Goal: Task Accomplishment & Management: Manage account settings

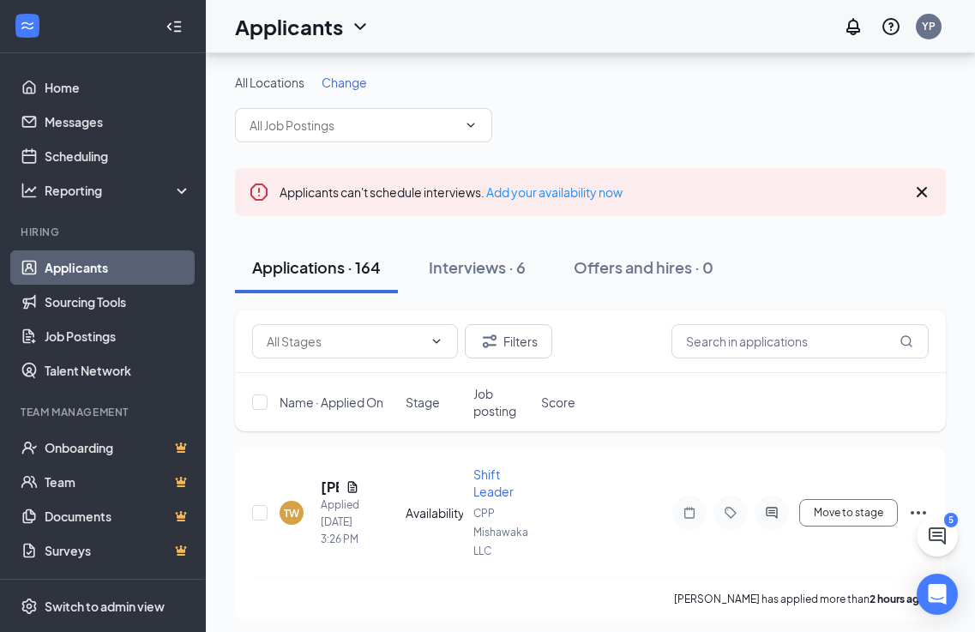
scroll to position [171, 0]
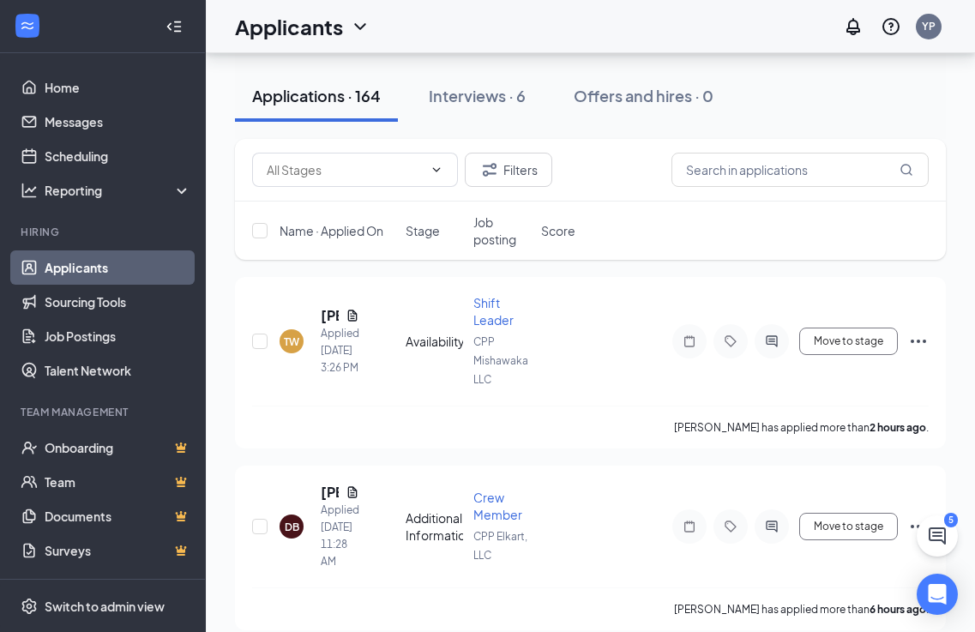
click at [139, 263] on link "Applicants" at bounding box center [118, 267] width 147 height 34
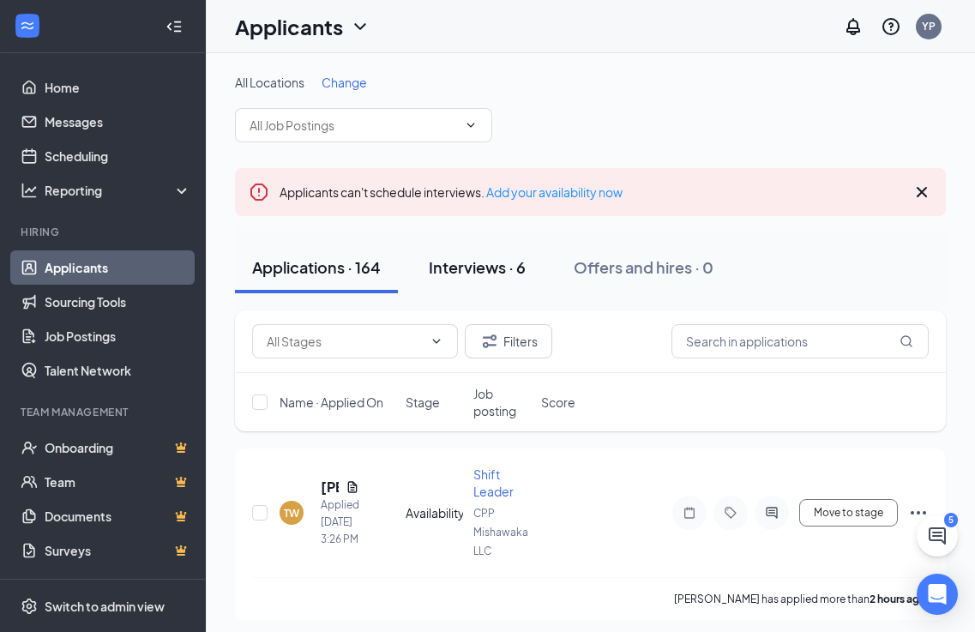
click at [484, 271] on div "Interviews · 6" at bounding box center [477, 266] width 97 height 21
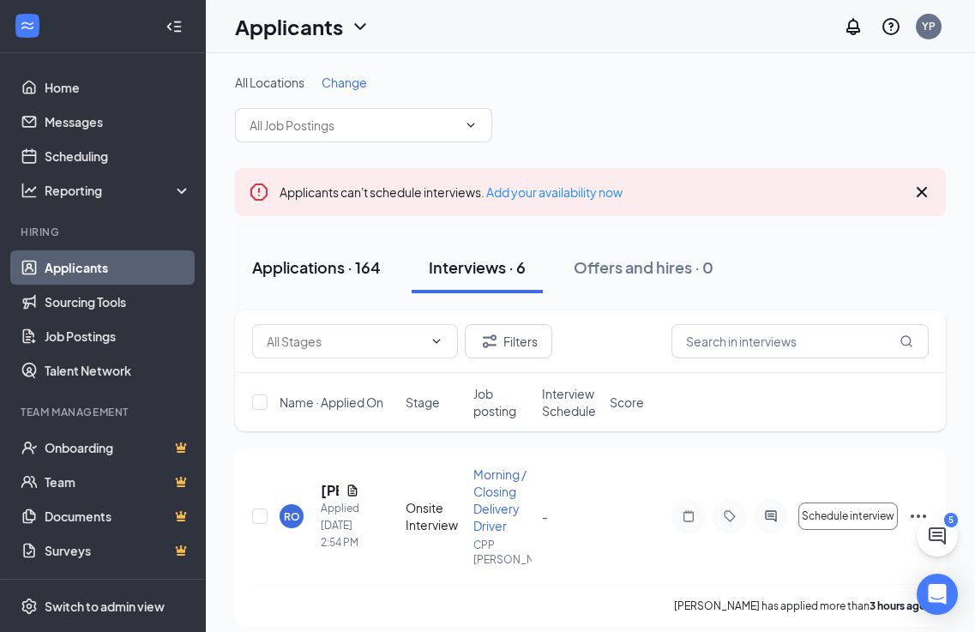
click at [312, 274] on div "Applications · 164" at bounding box center [316, 266] width 129 height 21
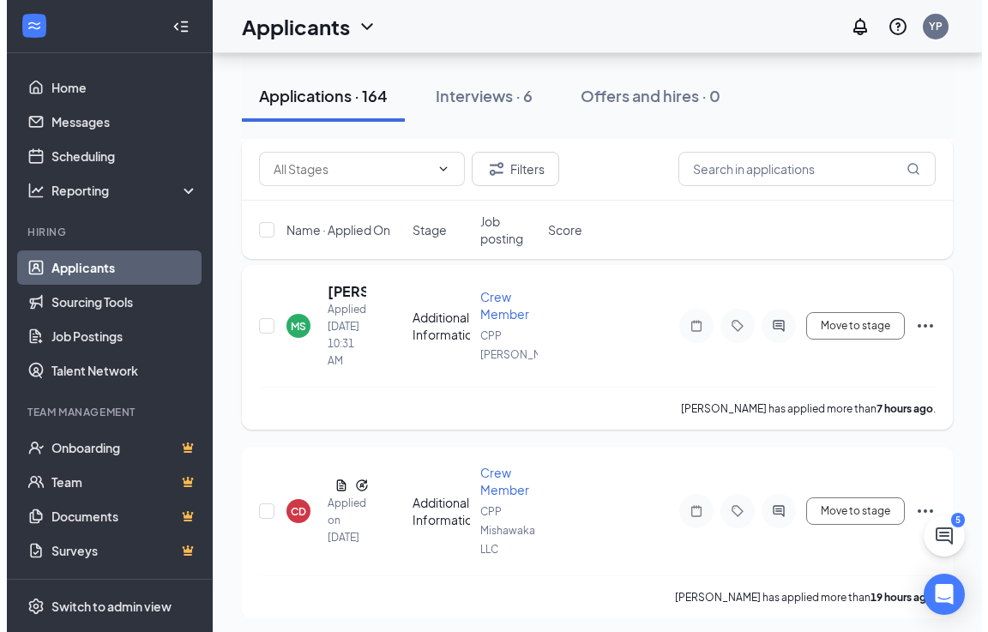
scroll to position [514, 0]
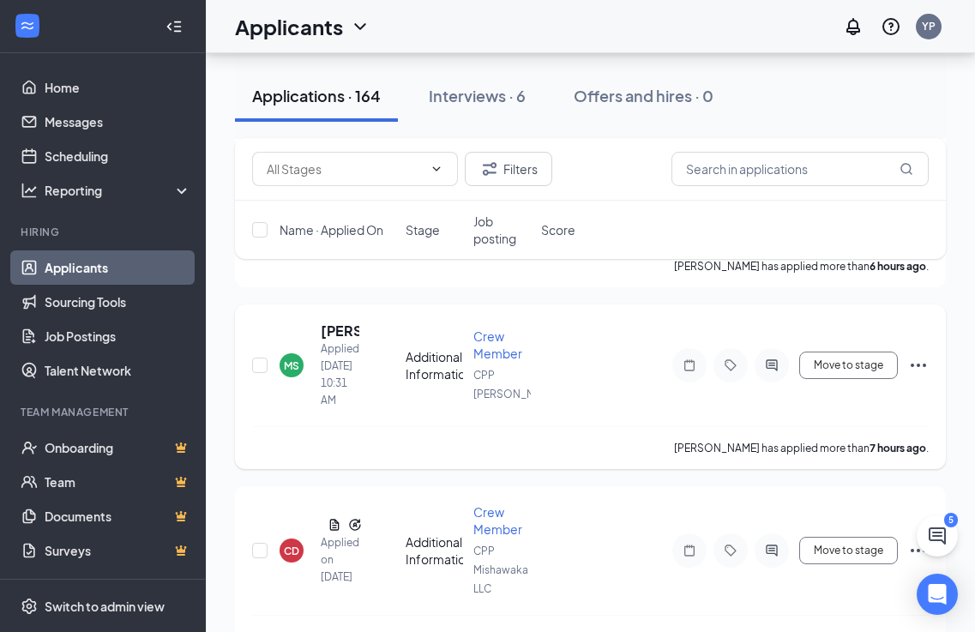
click at [335, 320] on div "[PERSON_NAME] Applied [DATE] 10:31 AM Additional Information Crew Member CPP [P…" at bounding box center [590, 386] width 711 height 165
click at [330, 330] on h5 "[PERSON_NAME]" at bounding box center [340, 331] width 39 height 19
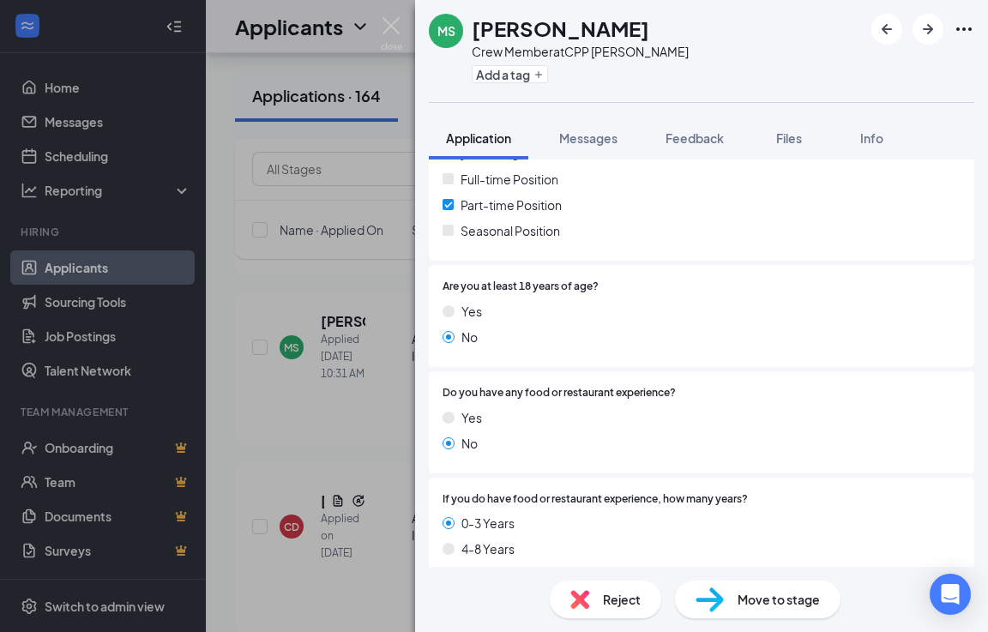
scroll to position [343, 0]
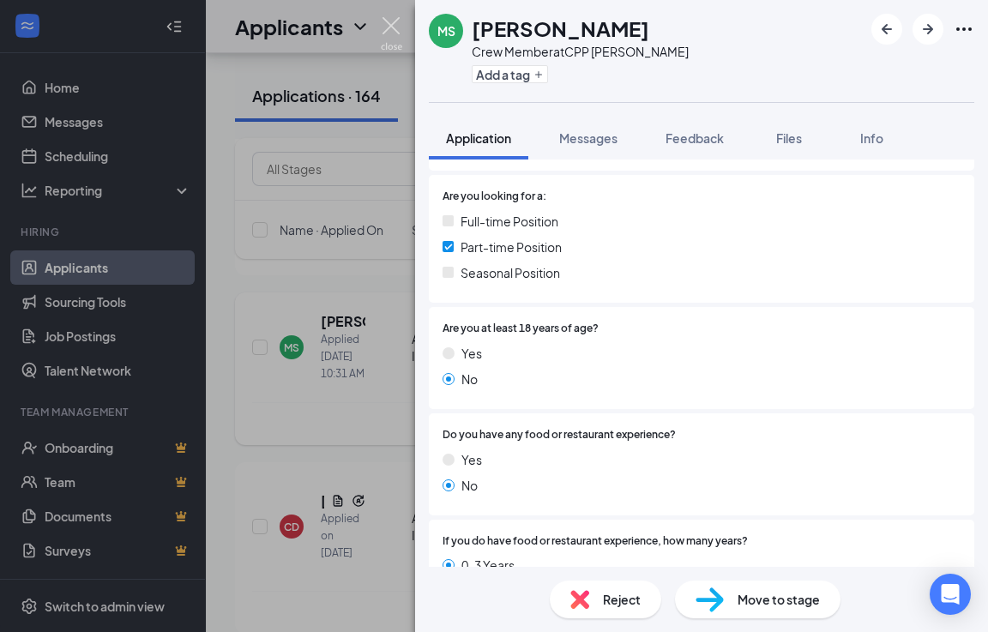
click at [393, 27] on img at bounding box center [391, 33] width 21 height 33
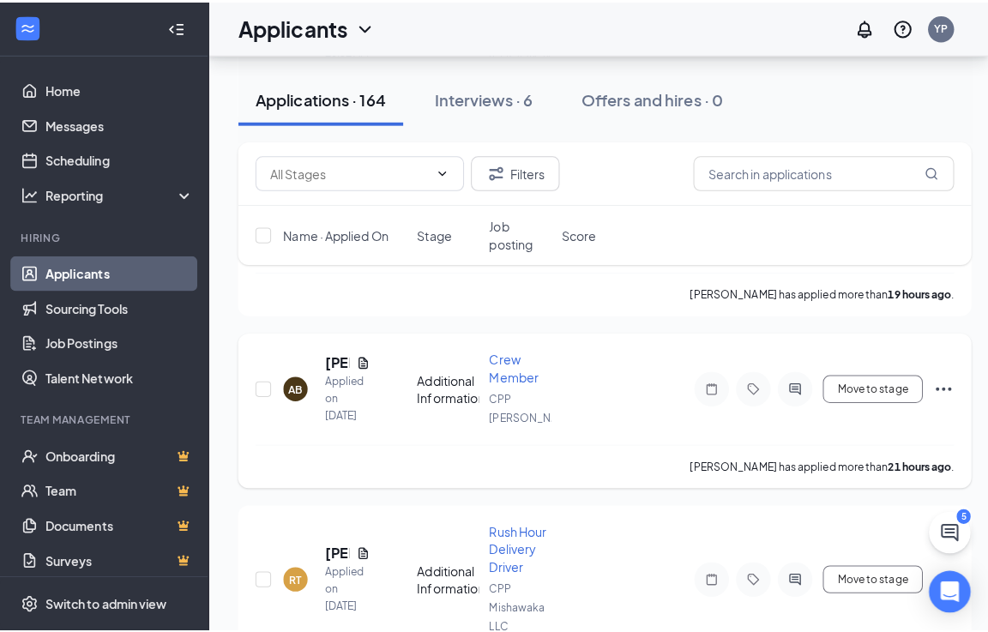
scroll to position [857, 0]
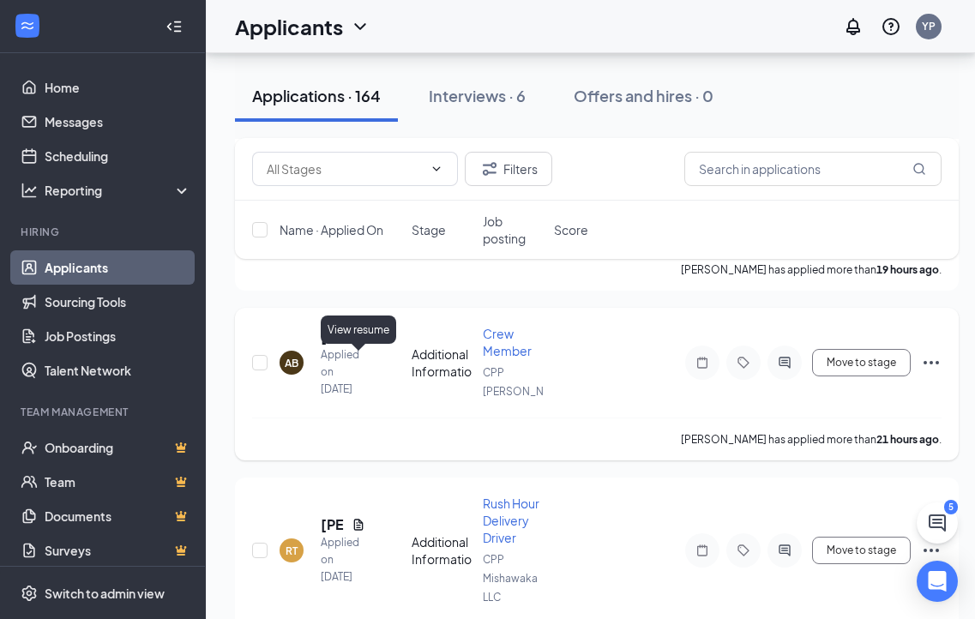
click at [357, 344] on icon "Document" at bounding box center [359, 337] width 14 height 14
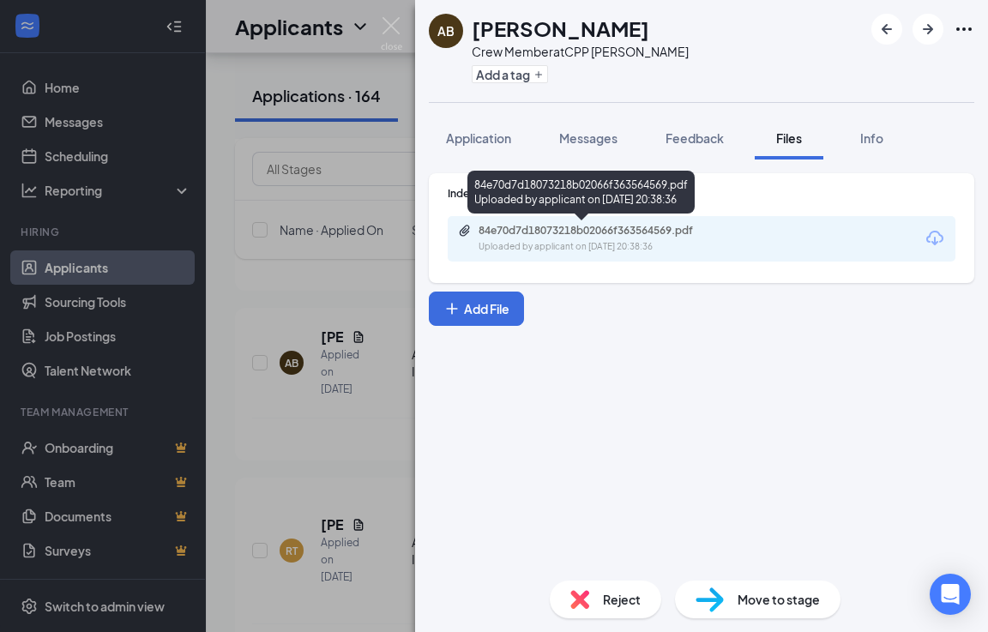
click at [639, 238] on div "84e70d7d18073218b02066f363564569.pdf Uploaded by applicant on [DATE] 20:38:36" at bounding box center [597, 239] width 278 height 30
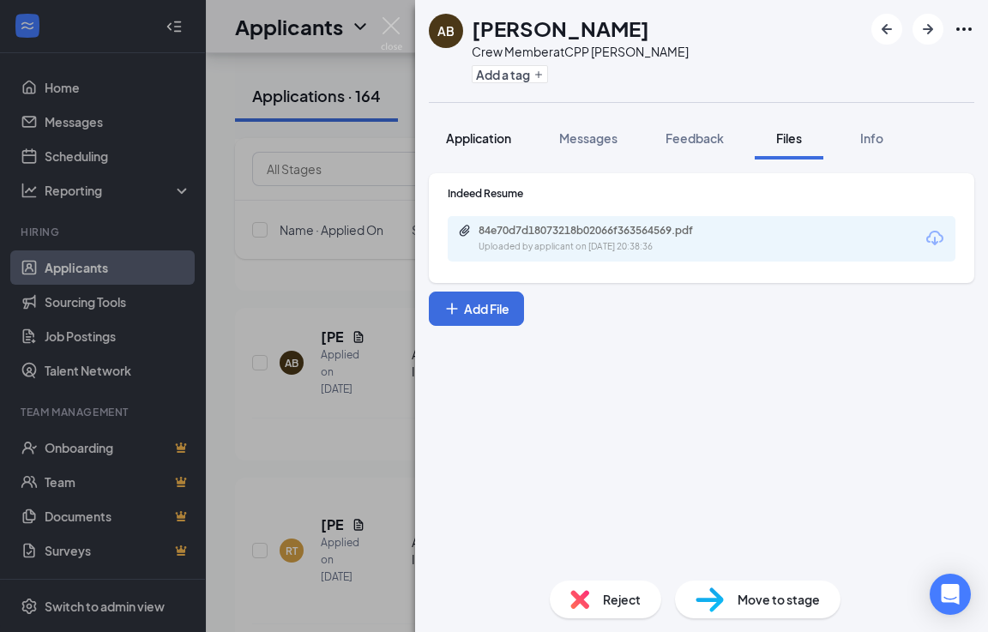
click at [490, 141] on span "Application" at bounding box center [478, 137] width 65 height 15
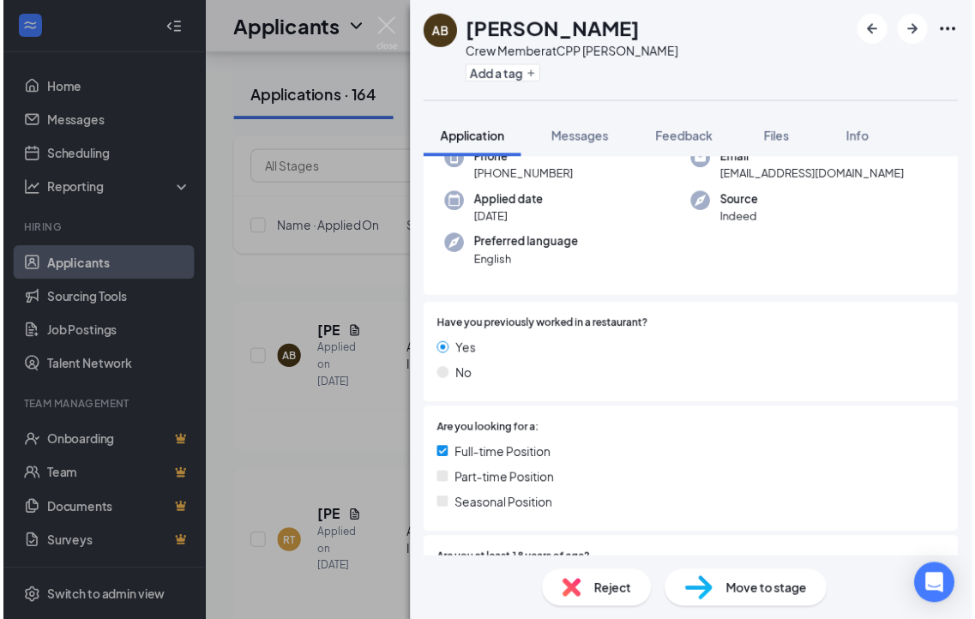
scroll to position [343, 0]
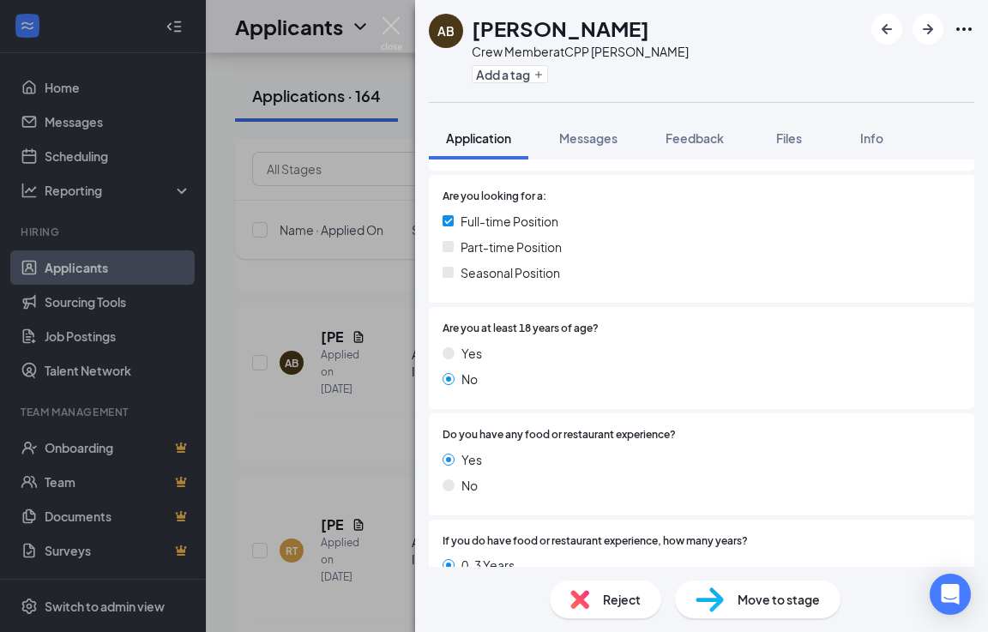
click at [388, 23] on img at bounding box center [391, 33] width 21 height 33
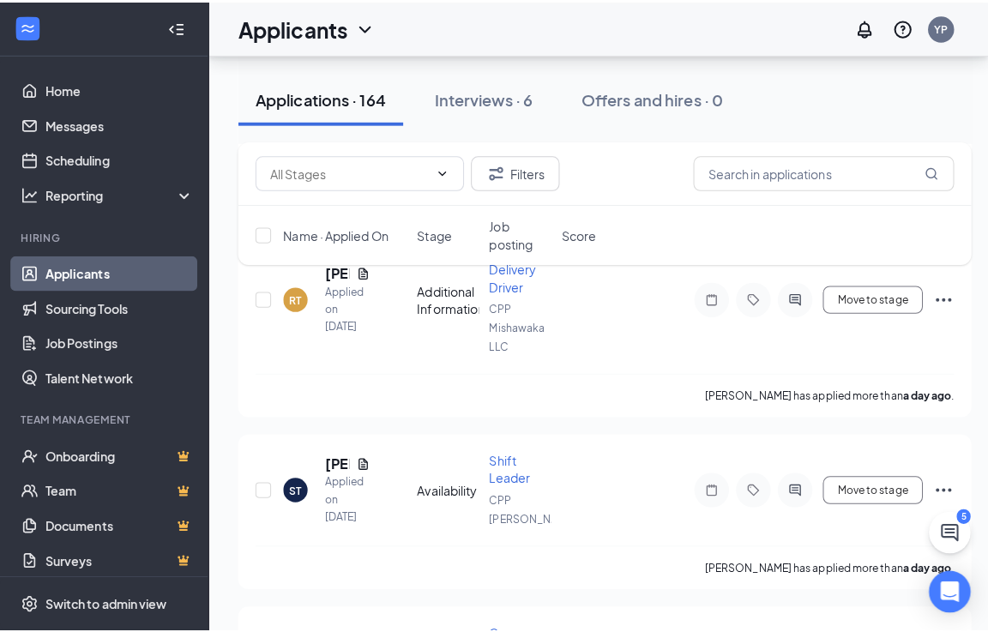
scroll to position [1200, 0]
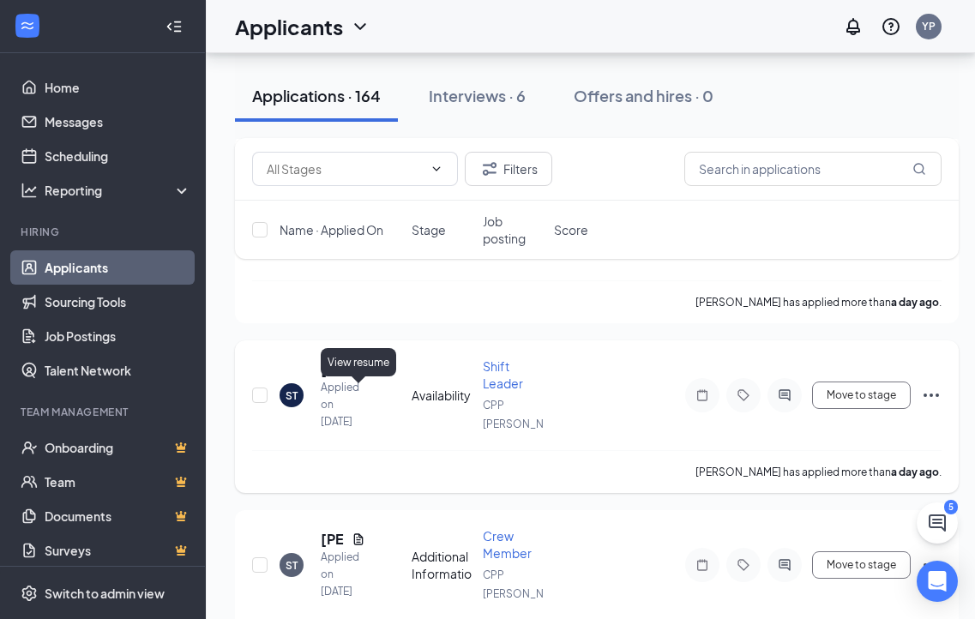
click at [361, 376] on icon "Document" at bounding box center [359, 370] width 14 height 14
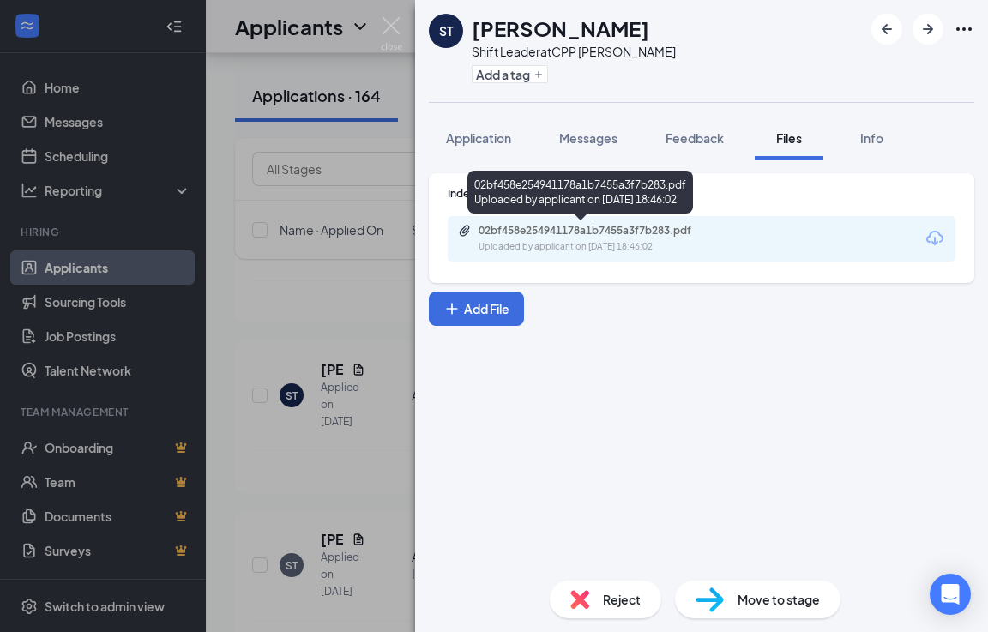
click at [620, 238] on div "02bf458e254941178a1b7455a3f7b283.pdf Uploaded by applicant on [DATE] 18:46:02" at bounding box center [597, 239] width 278 height 30
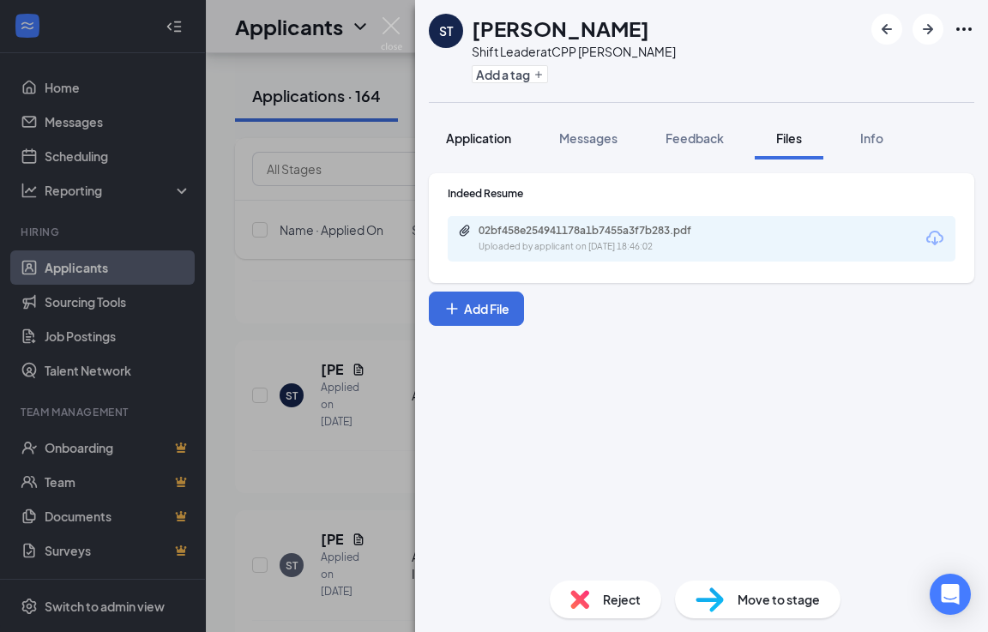
click at [481, 144] on span "Application" at bounding box center [478, 137] width 65 height 15
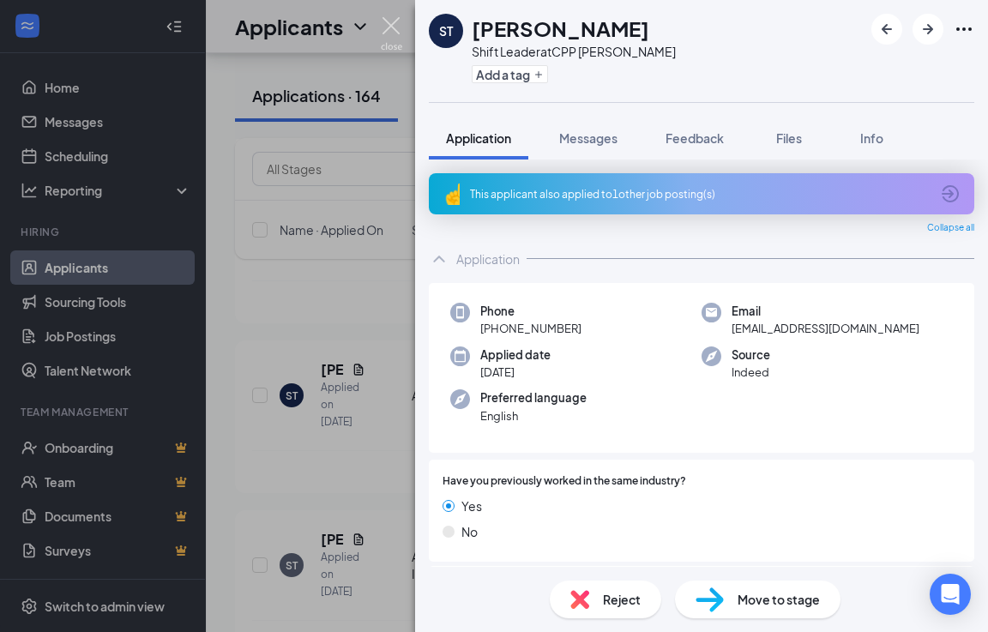
click at [388, 26] on img at bounding box center [391, 33] width 21 height 33
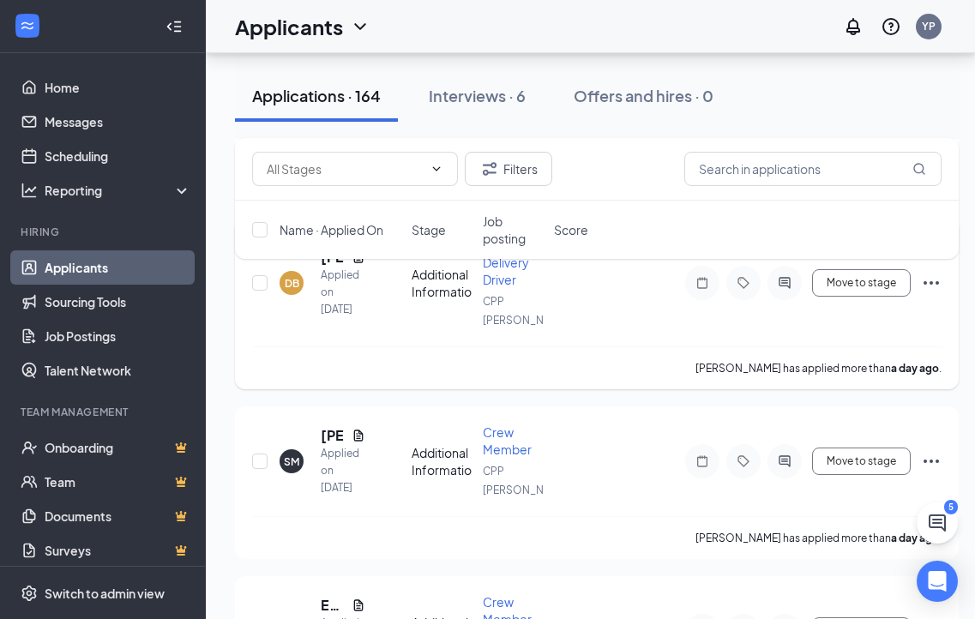
scroll to position [1715, 0]
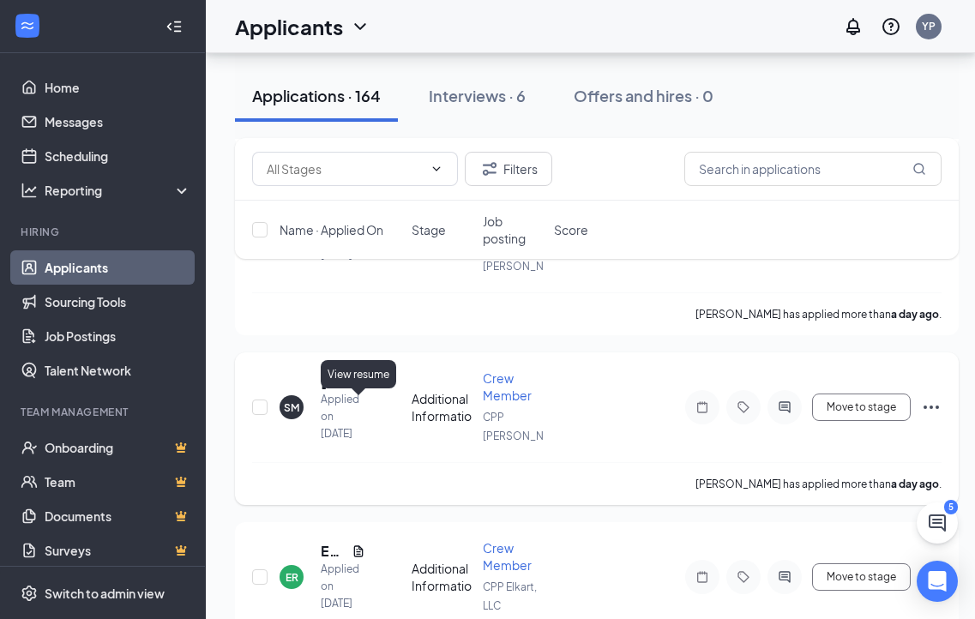
click at [358, 388] on icon "Document" at bounding box center [359, 382] width 14 height 14
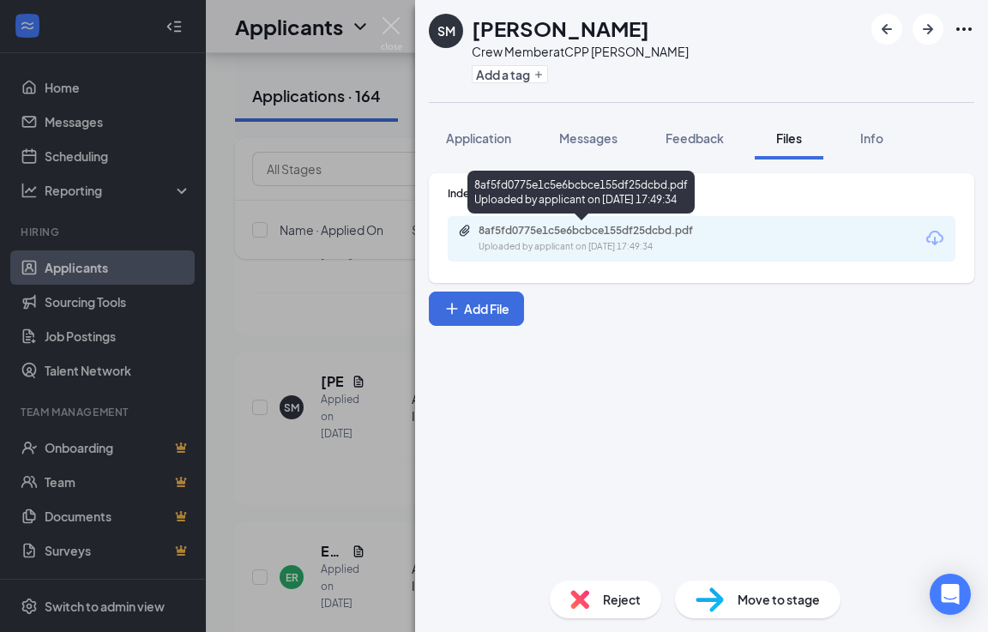
click at [669, 243] on div "Uploaded by applicant on [DATE] 17:49:34" at bounding box center [606, 247] width 257 height 14
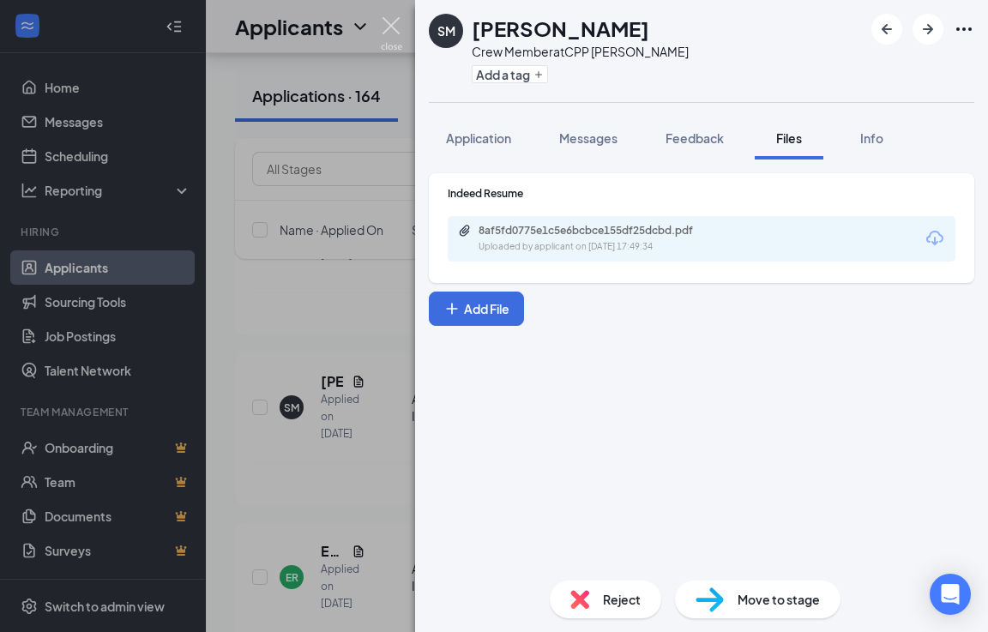
click at [390, 30] on img at bounding box center [391, 33] width 21 height 33
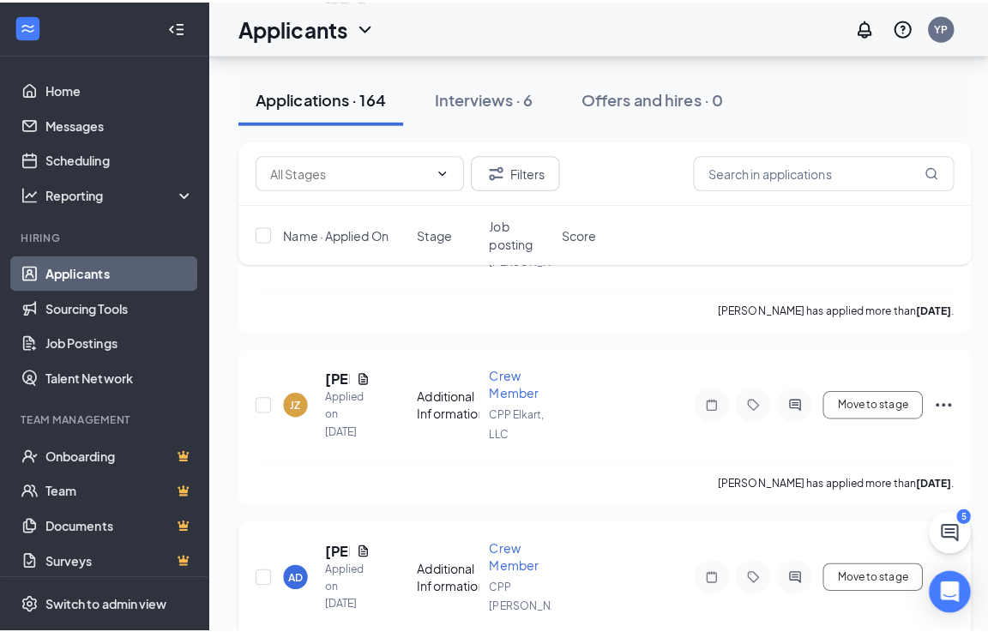
scroll to position [3172, 0]
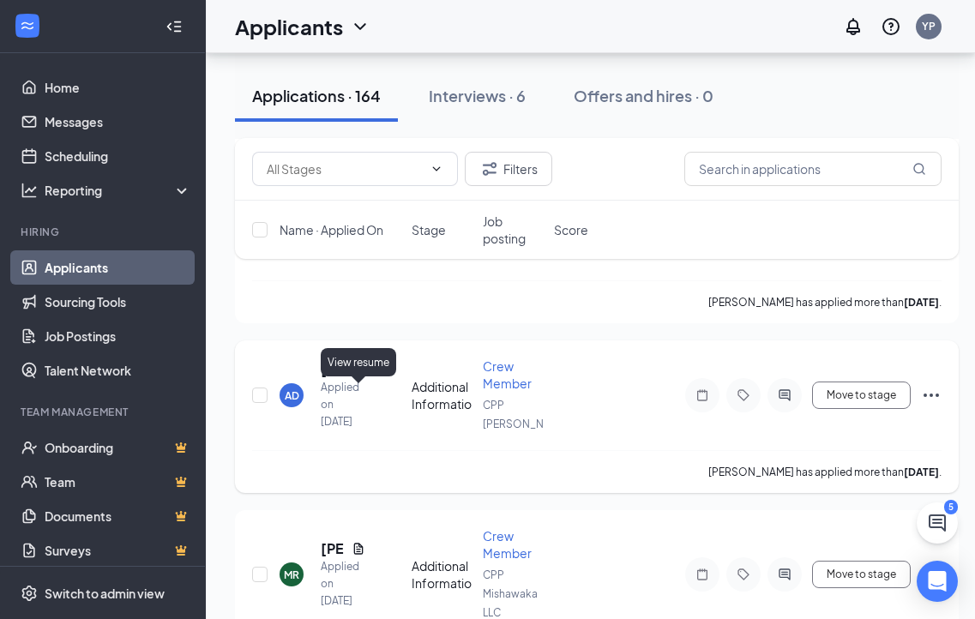
click at [361, 376] on icon "Document" at bounding box center [359, 370] width 14 height 14
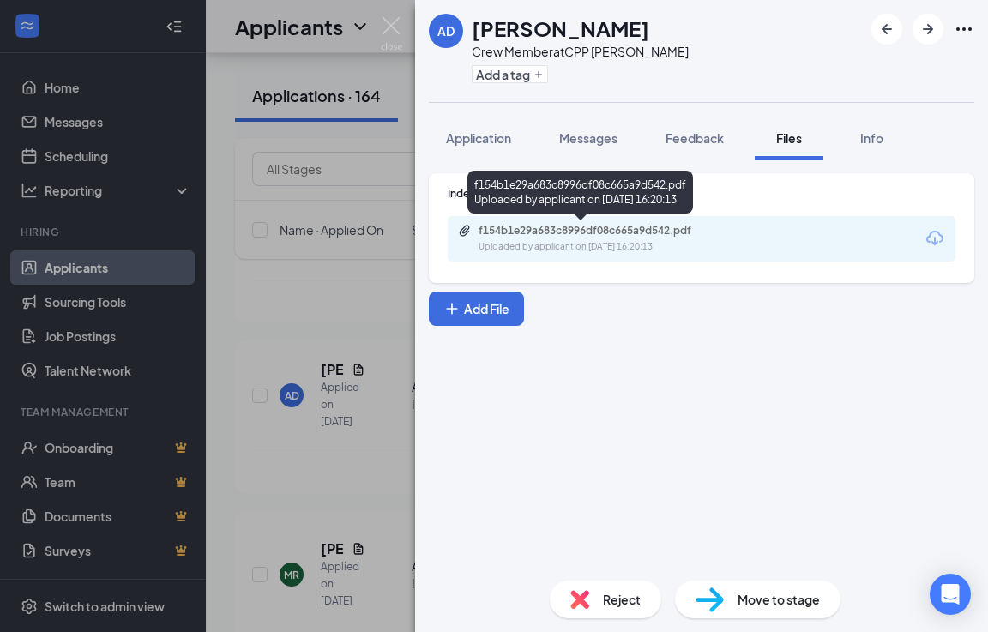
click at [668, 237] on div "f154b1e29a683c8996df08c665a9d542.pdf" at bounding box center [598, 231] width 240 height 14
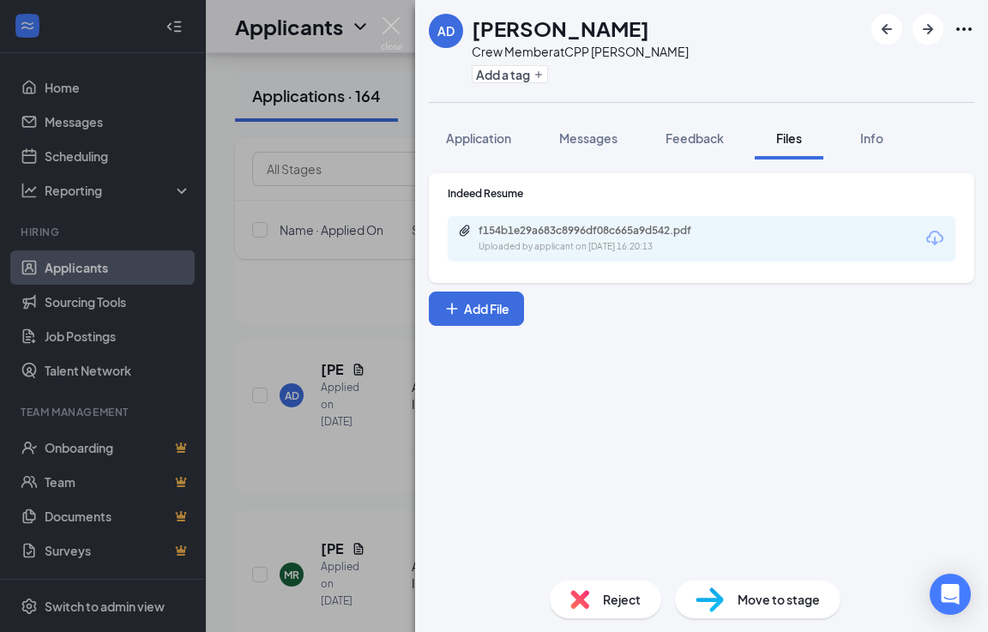
click at [472, 141] on span "Application" at bounding box center [478, 137] width 65 height 15
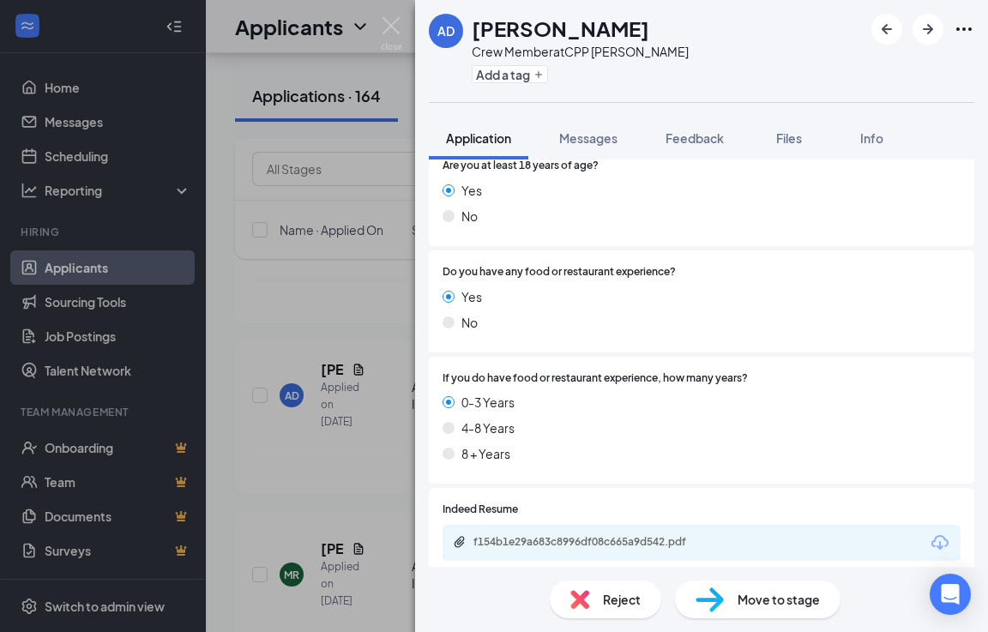
scroll to position [514, 0]
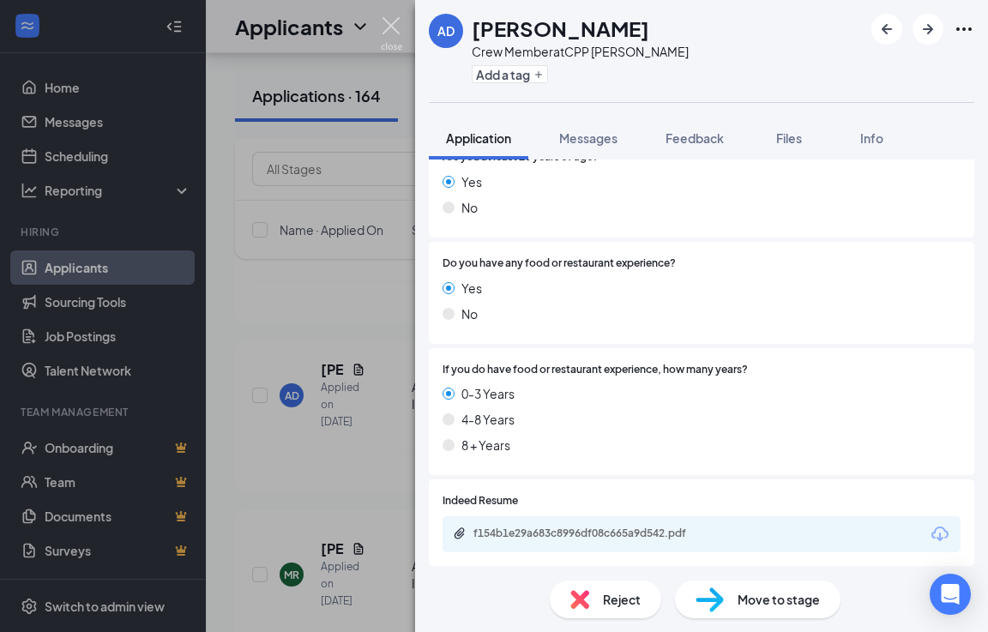
click at [393, 21] on img at bounding box center [391, 33] width 21 height 33
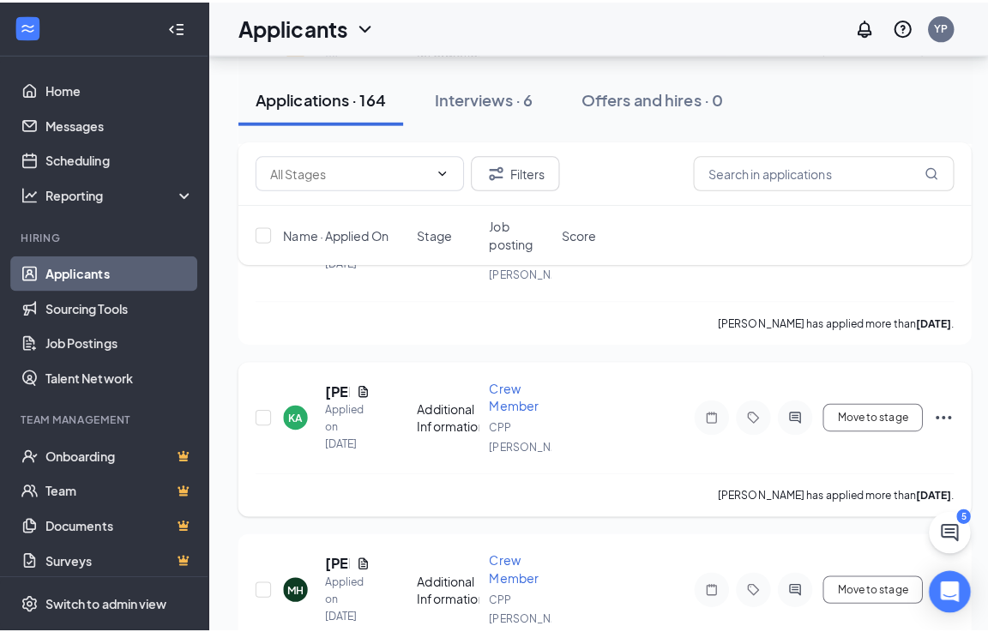
scroll to position [4115, 0]
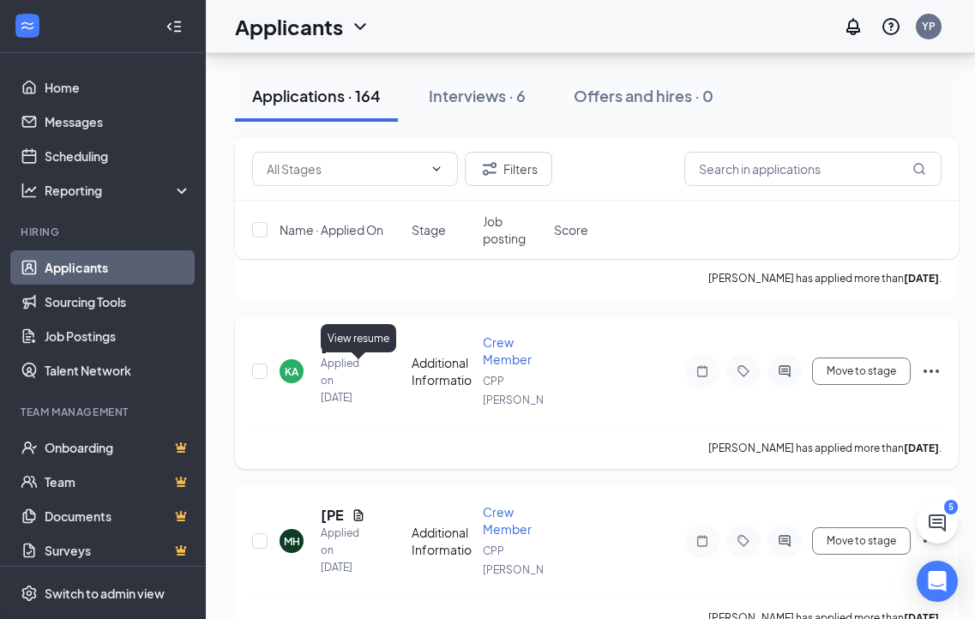
click at [361, 352] on icon "Document" at bounding box center [359, 346] width 14 height 14
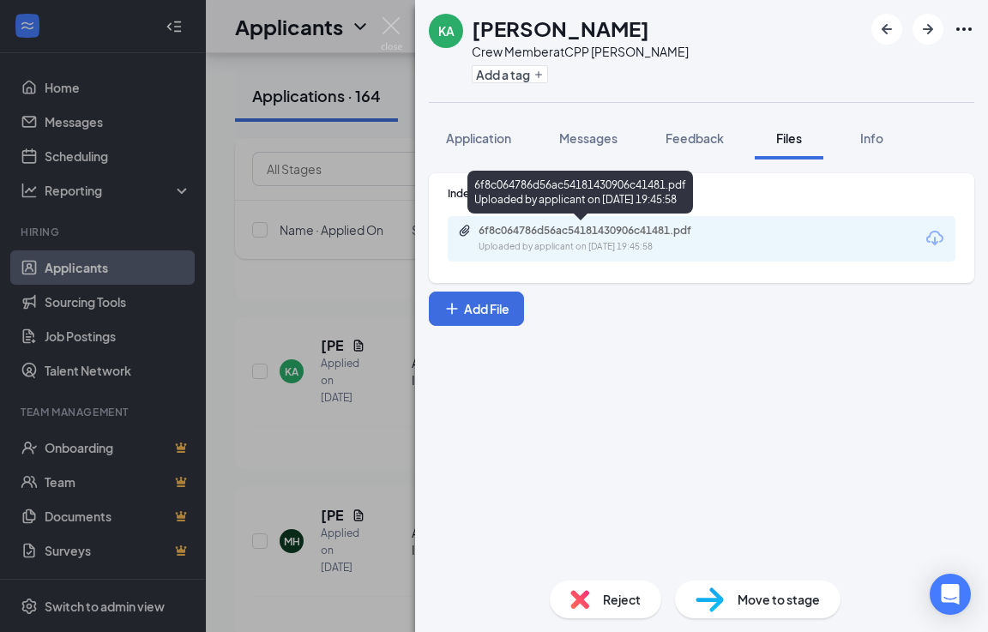
click at [584, 229] on div "6f8c064786d56ac54181430906c41481.pdf" at bounding box center [598, 231] width 240 height 14
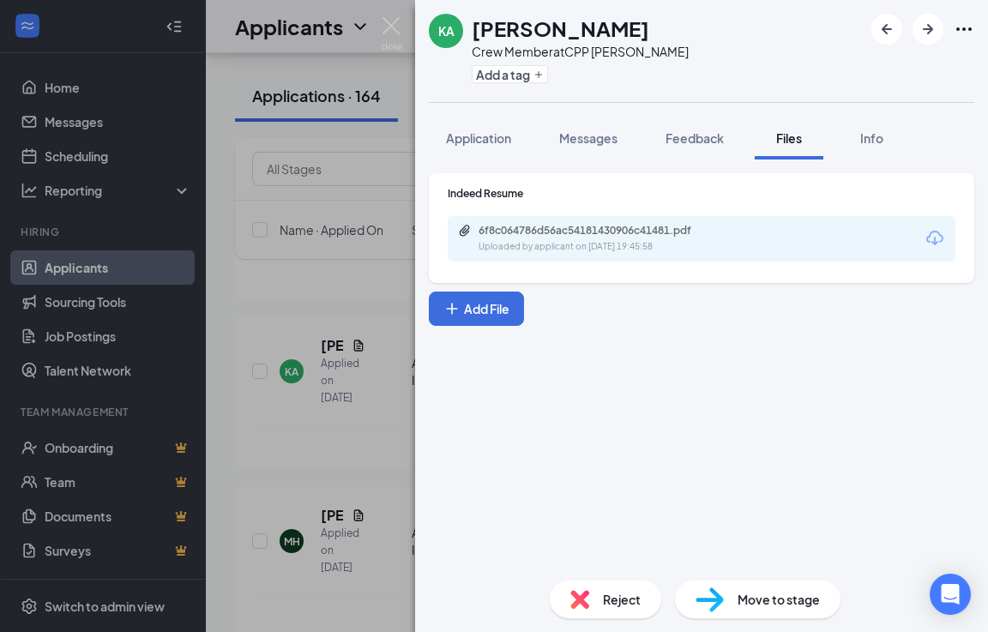
click at [478, 137] on span "Application" at bounding box center [478, 137] width 65 height 15
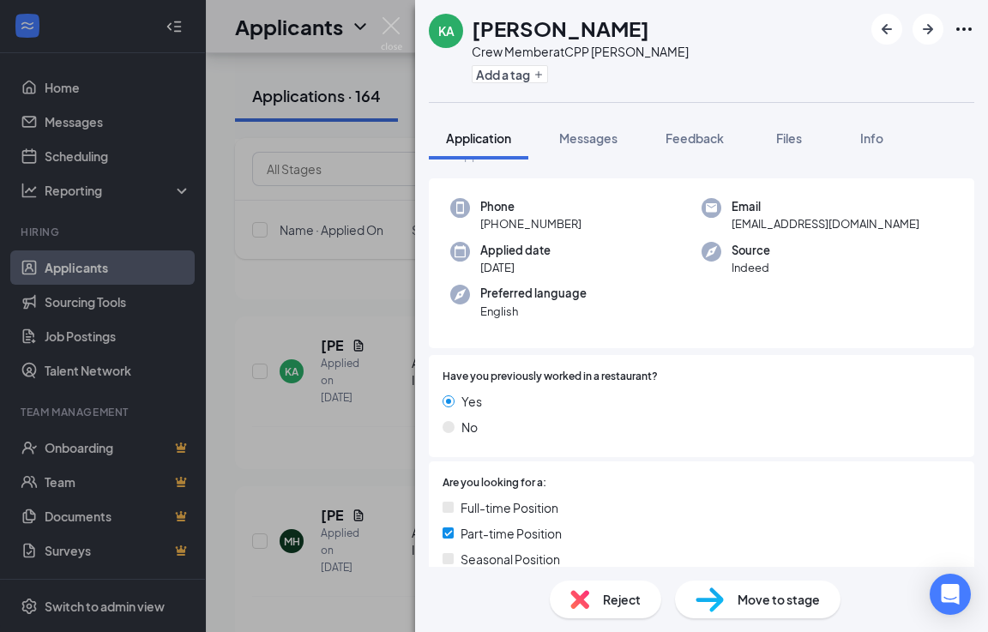
scroll to position [86, 0]
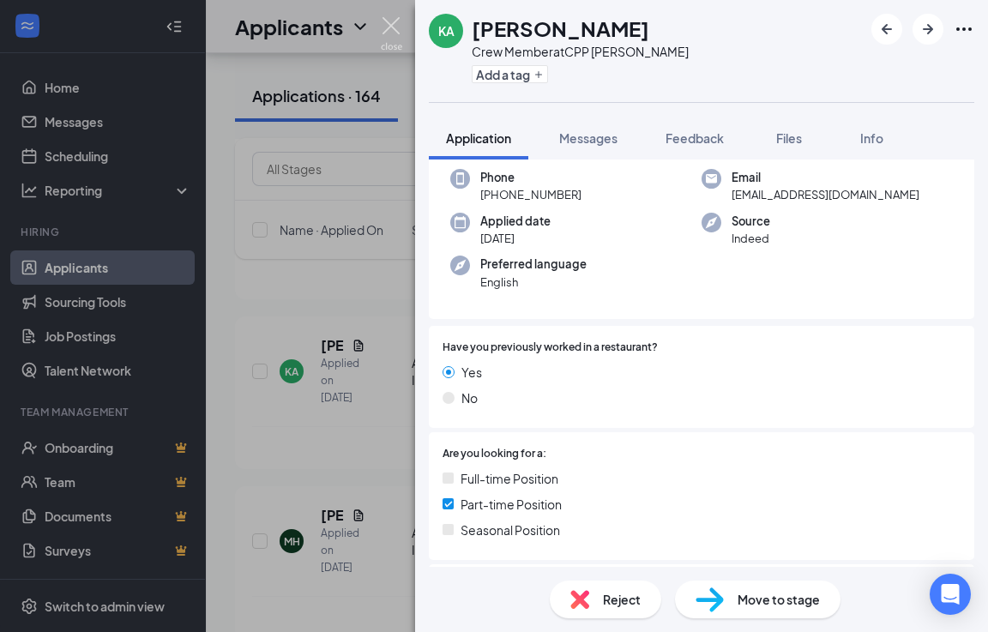
click at [387, 26] on img at bounding box center [391, 33] width 21 height 33
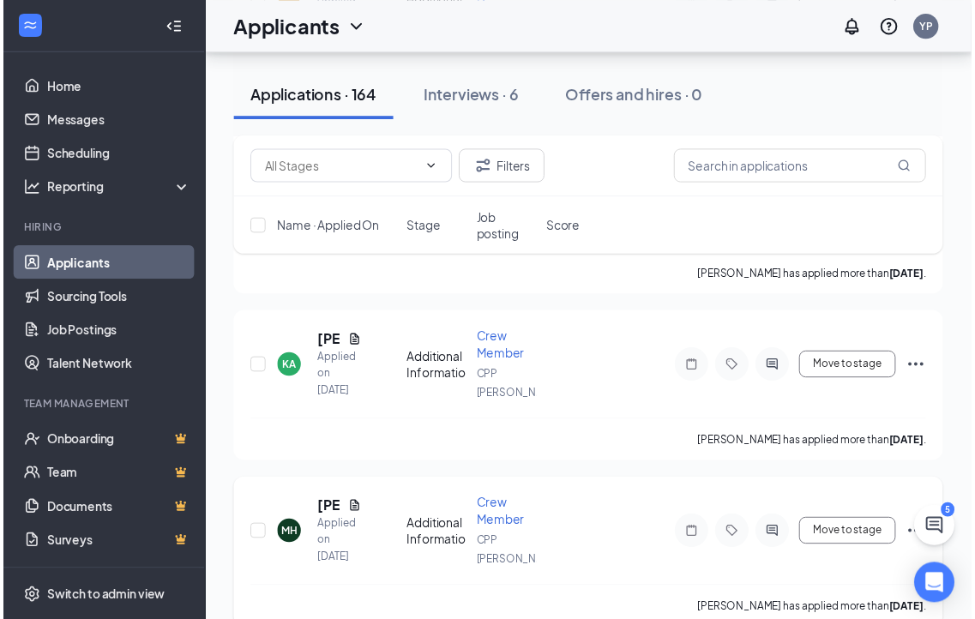
scroll to position [4287, 0]
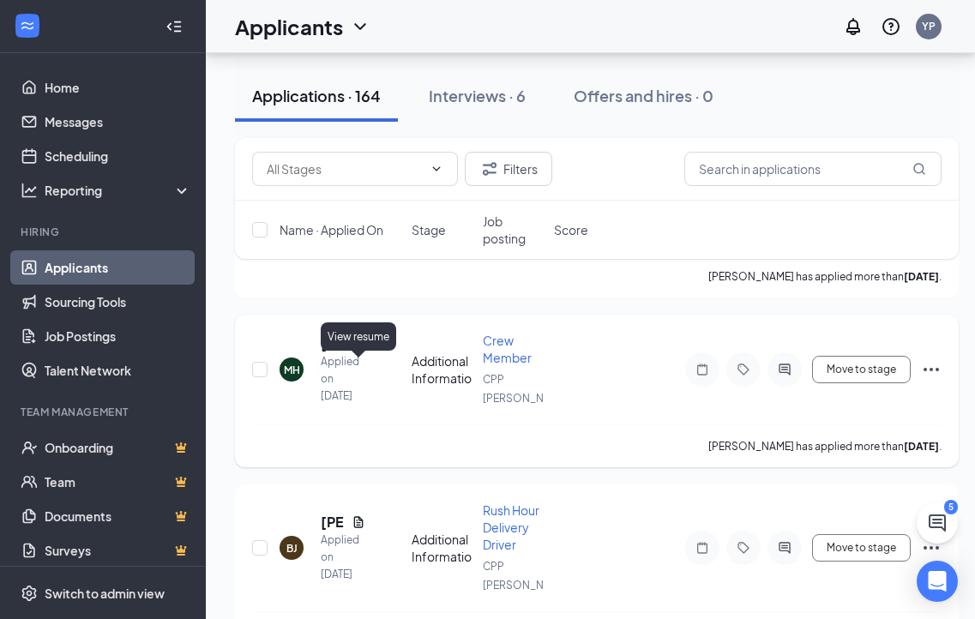
click at [360, 351] on icon "Document" at bounding box center [359, 344] width 14 height 14
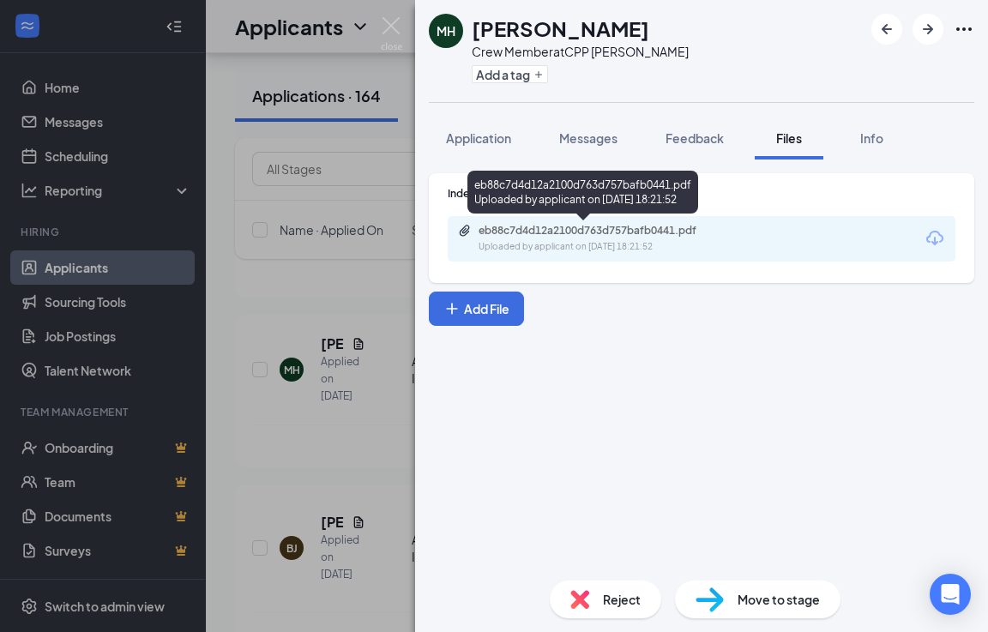
click at [615, 232] on div "eb88c7d4d12a2100d763d757bafb0441.pdf" at bounding box center [598, 231] width 240 height 14
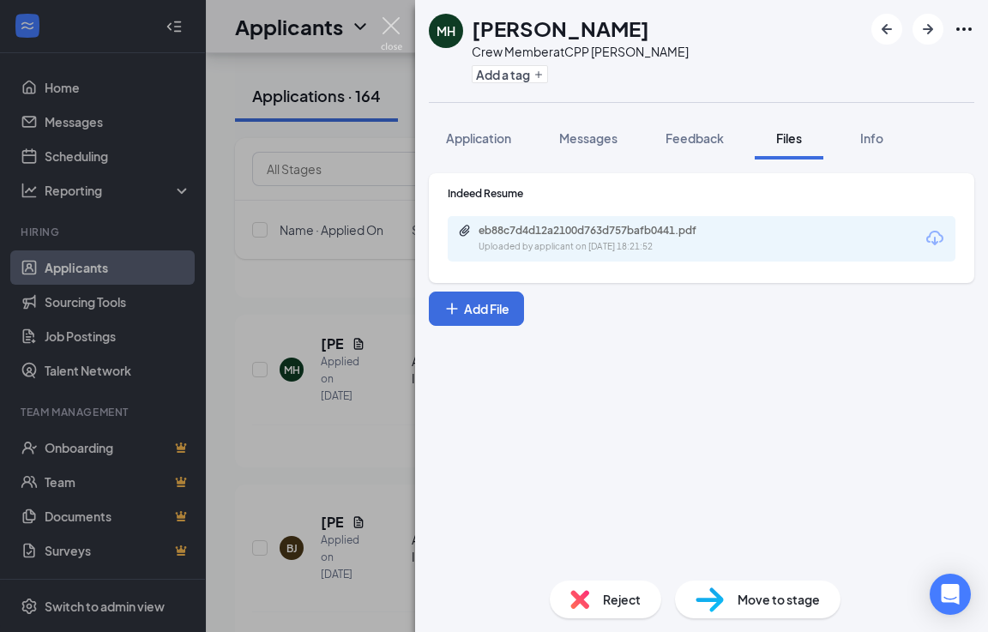
click at [388, 18] on img at bounding box center [391, 33] width 21 height 33
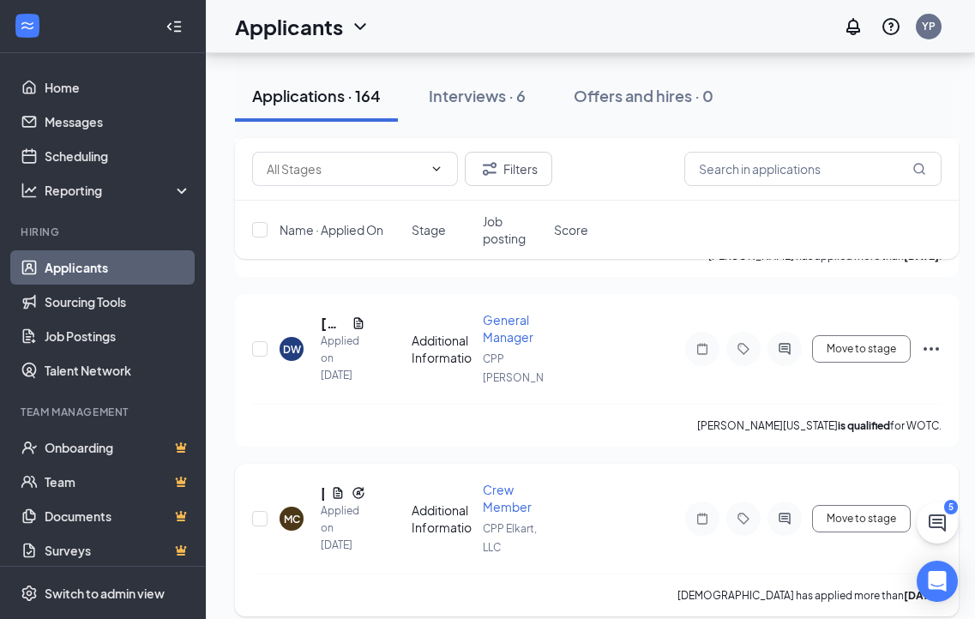
scroll to position [5401, 0]
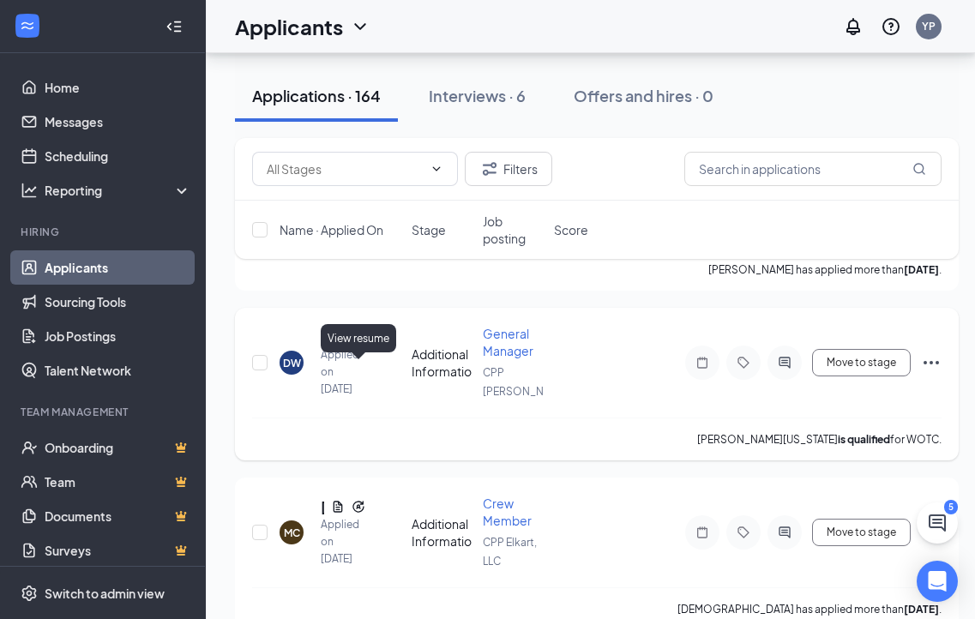
click at [354, 342] on icon "Document" at bounding box center [358, 336] width 9 height 11
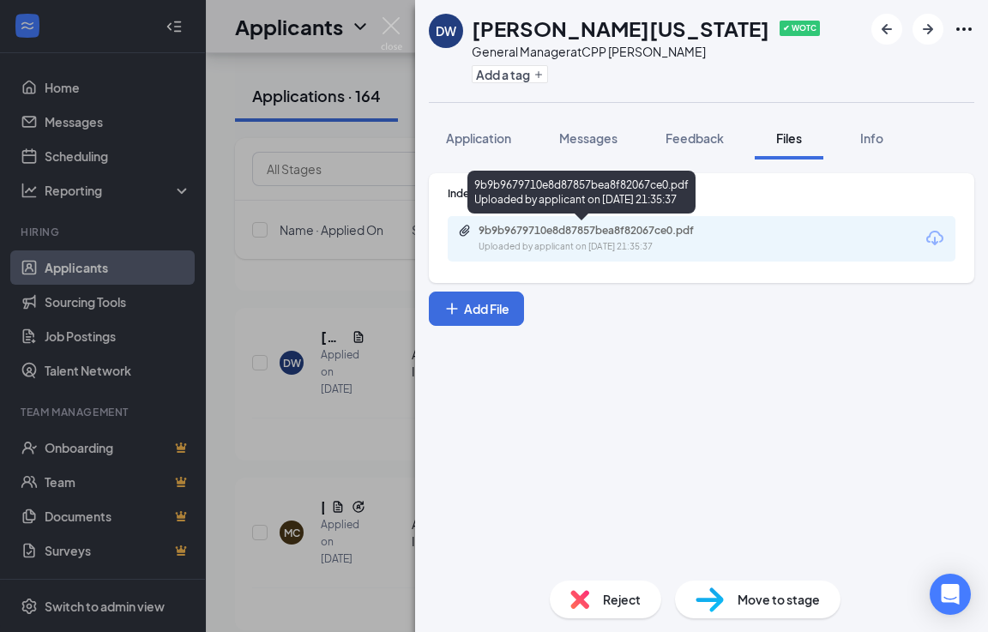
click at [580, 230] on div "9b9b9679710e8d87857bea8f82067ce0.pdf" at bounding box center [598, 231] width 240 height 14
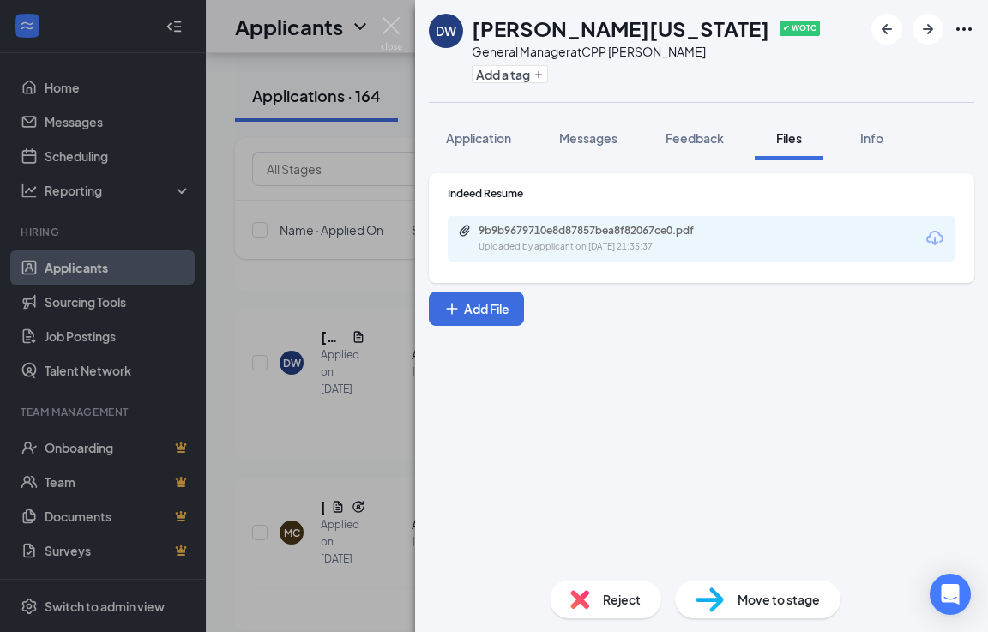
click at [391, 16] on div "[PERSON_NAME][US_STATE] ✔ WOTC General Manager at CPP [PERSON_NAME] Add a tag A…" at bounding box center [494, 316] width 988 height 632
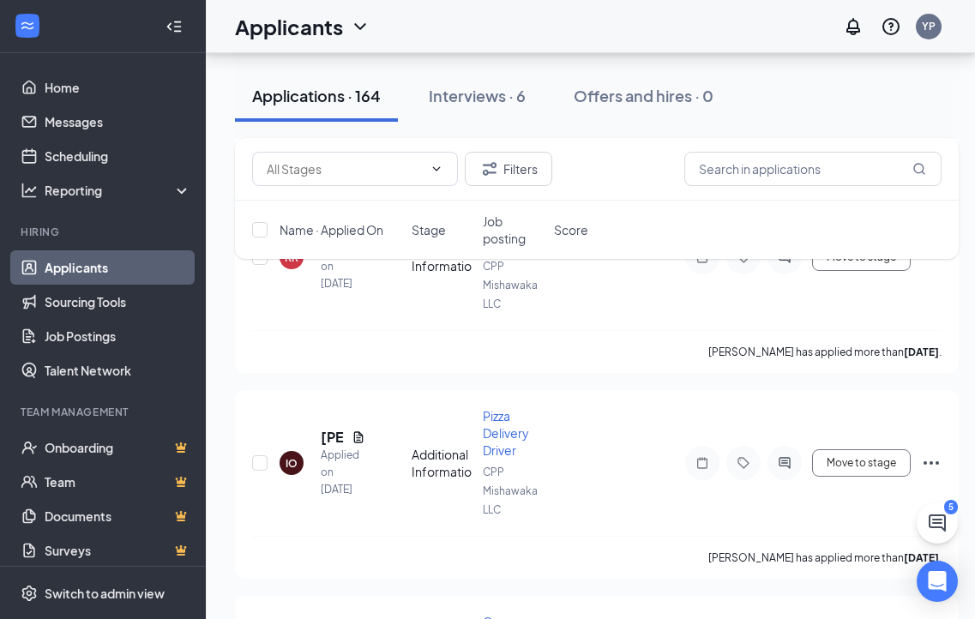
scroll to position [9517, 0]
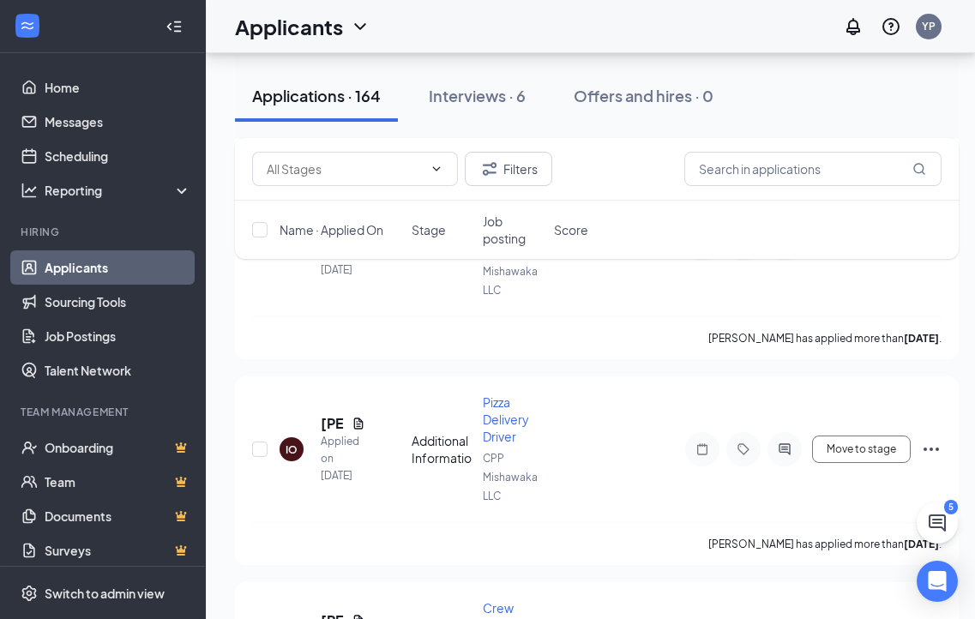
click at [488, 102] on div "Interviews · 6" at bounding box center [477, 95] width 97 height 21
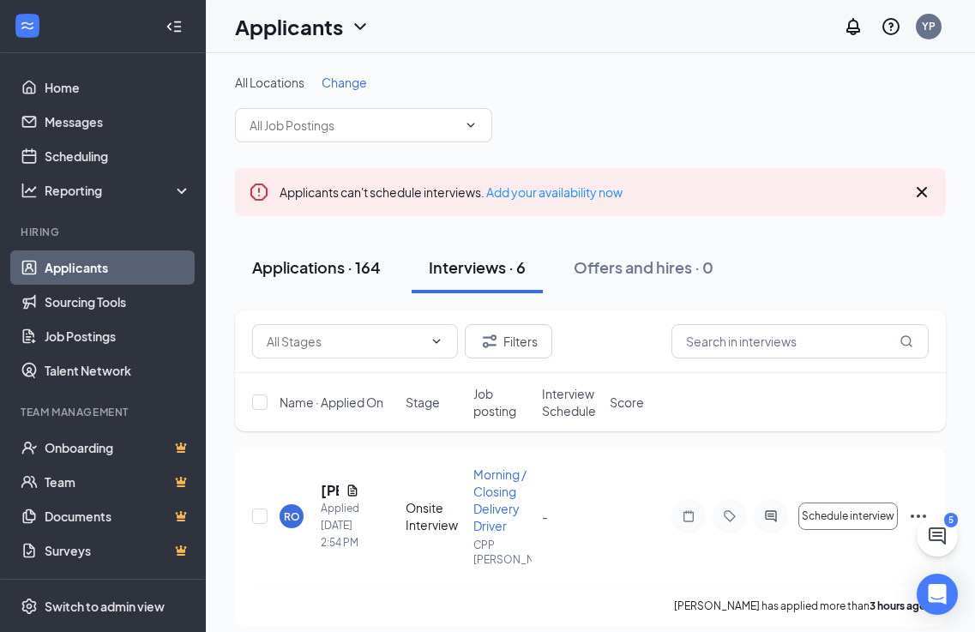
click at [358, 267] on div "Applications · 164" at bounding box center [316, 266] width 129 height 21
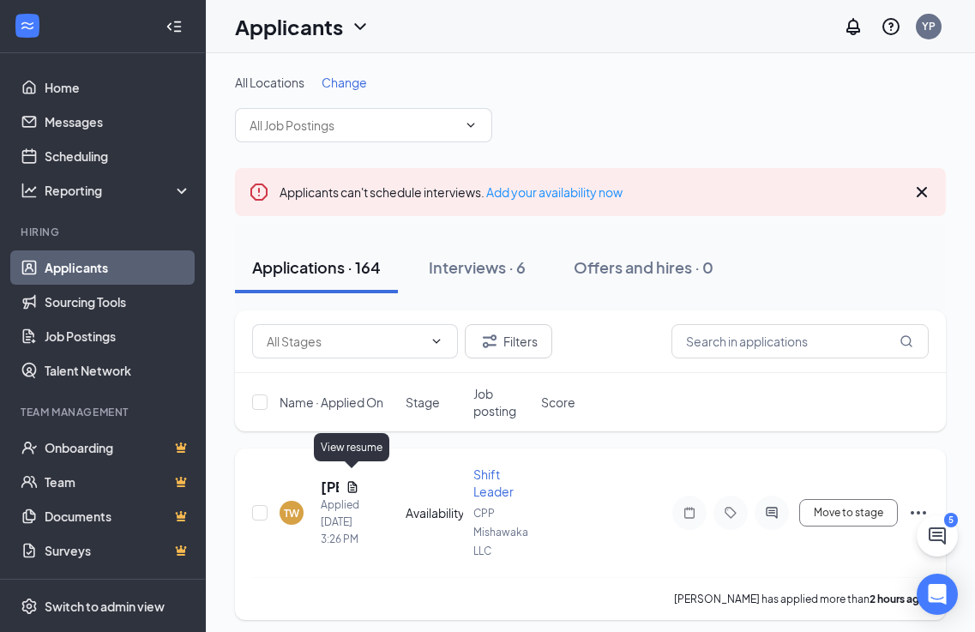
click at [354, 481] on icon "Document" at bounding box center [351, 486] width 9 height 11
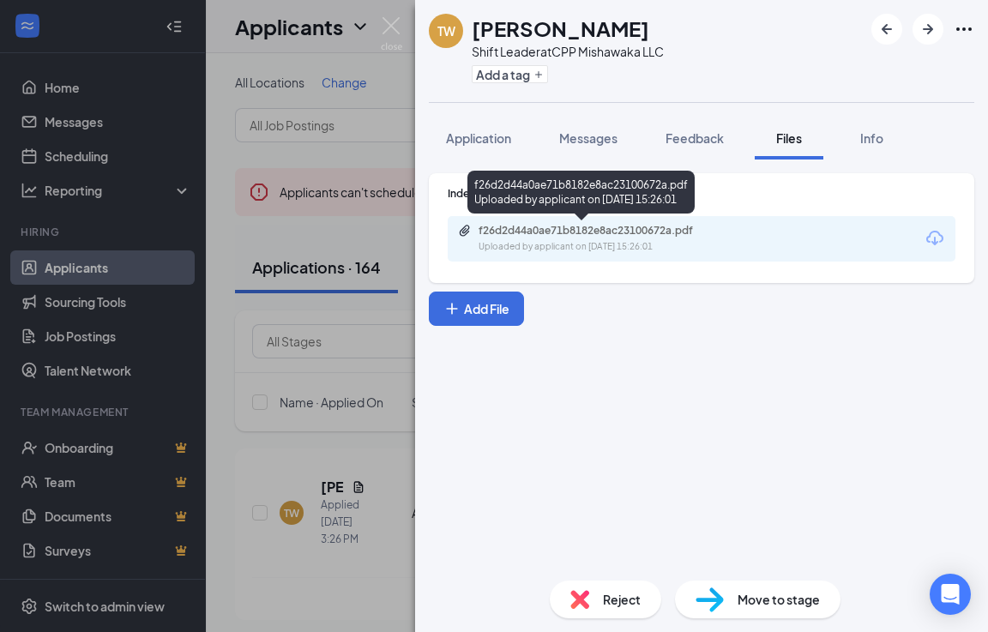
click at [599, 237] on div "f26d2d44a0ae71b8182e8ac23100672a.pdf Uploaded by applicant on Sep 15, 2025 at 1…" at bounding box center [597, 239] width 278 height 30
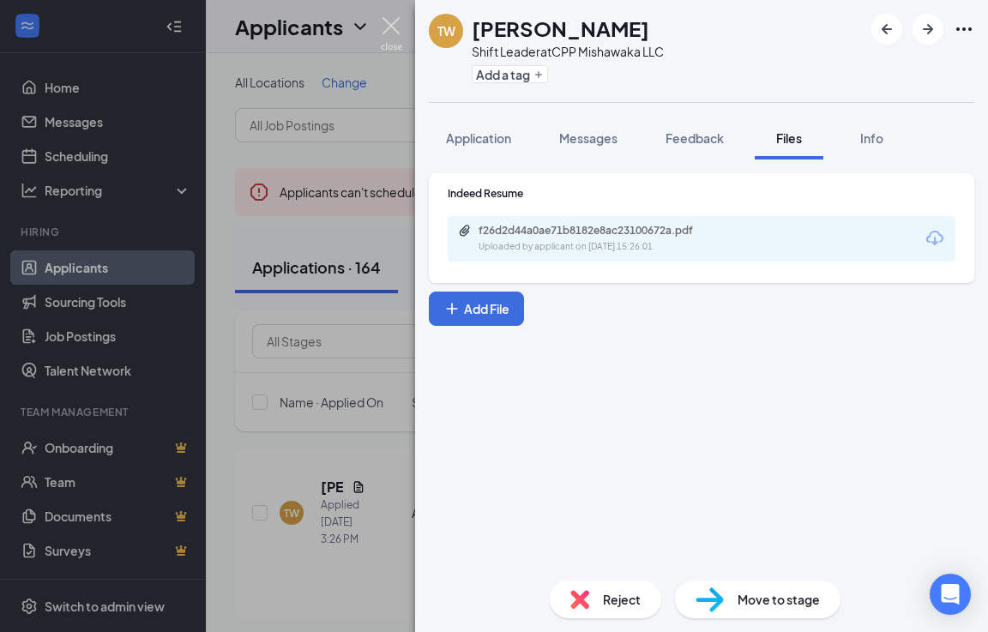
click at [397, 27] on img at bounding box center [391, 33] width 21 height 33
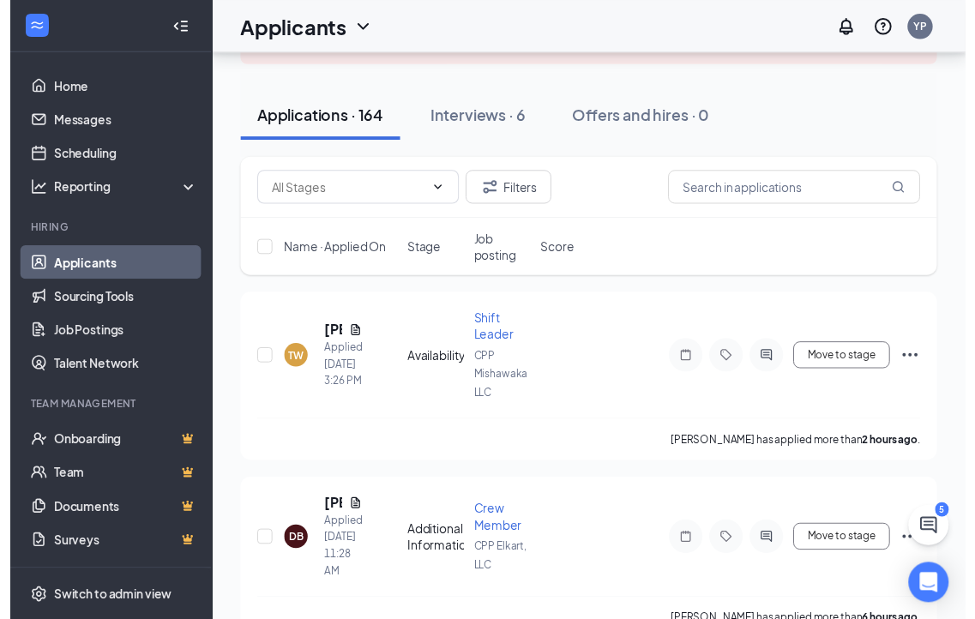
scroll to position [257, 0]
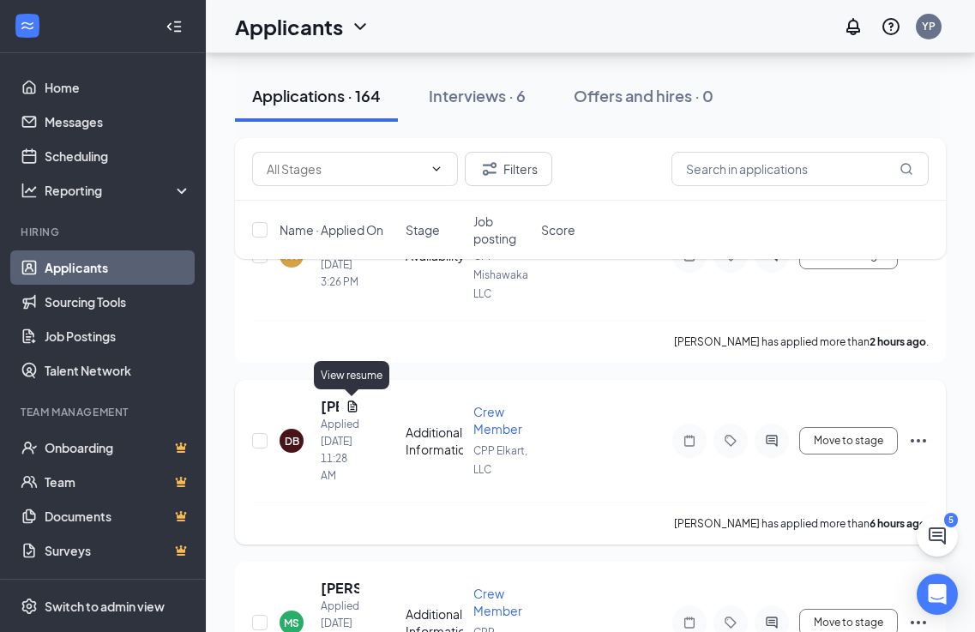
click at [354, 406] on icon "Document" at bounding box center [353, 407] width 14 height 14
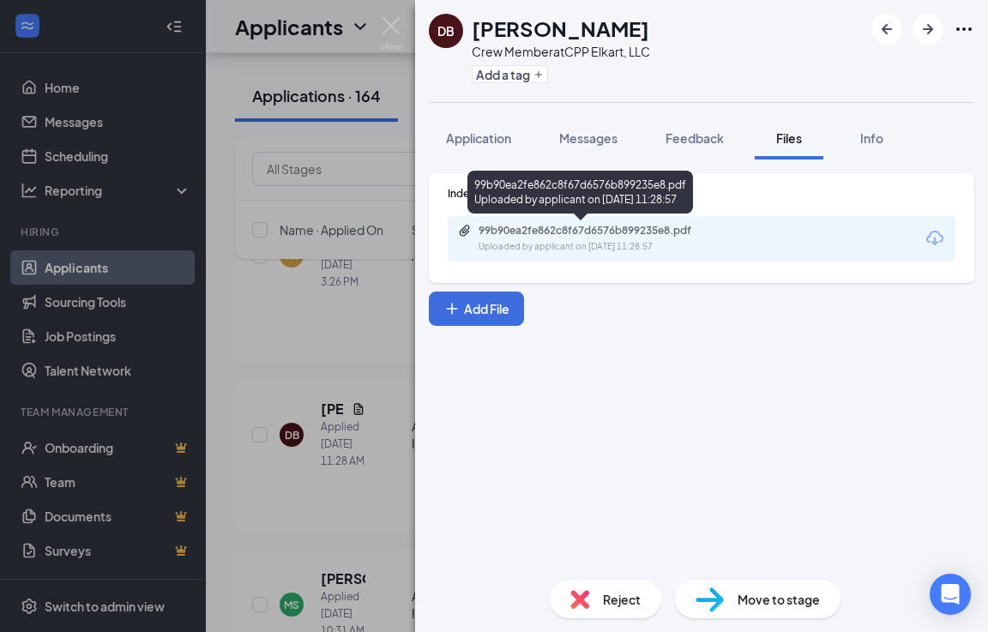
click at [582, 234] on div "99b90ea2fe862c8f67d6576b899235e8.pdf" at bounding box center [598, 231] width 240 height 14
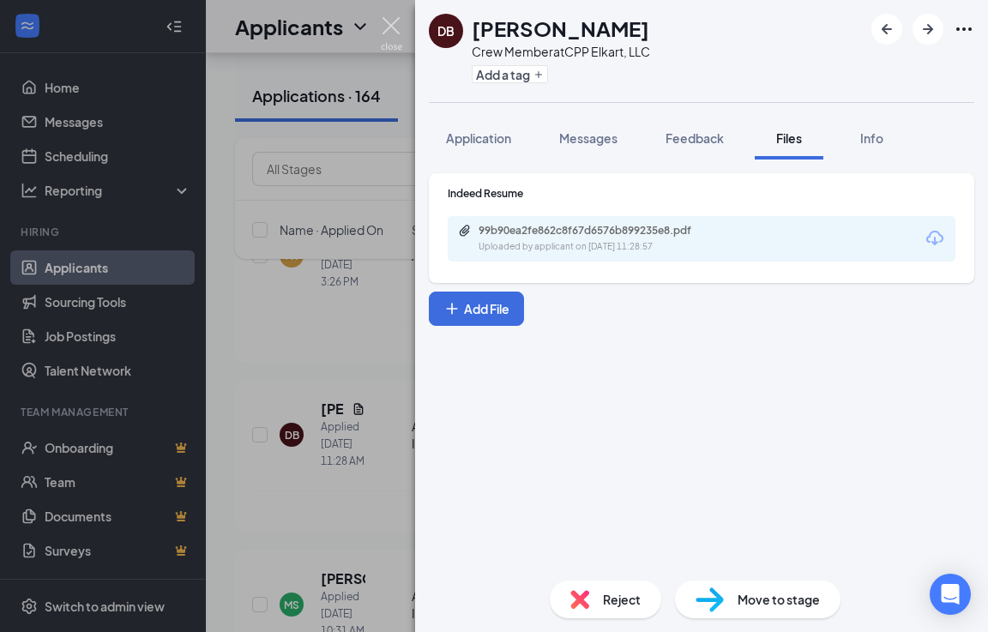
click at [389, 27] on img at bounding box center [391, 33] width 21 height 33
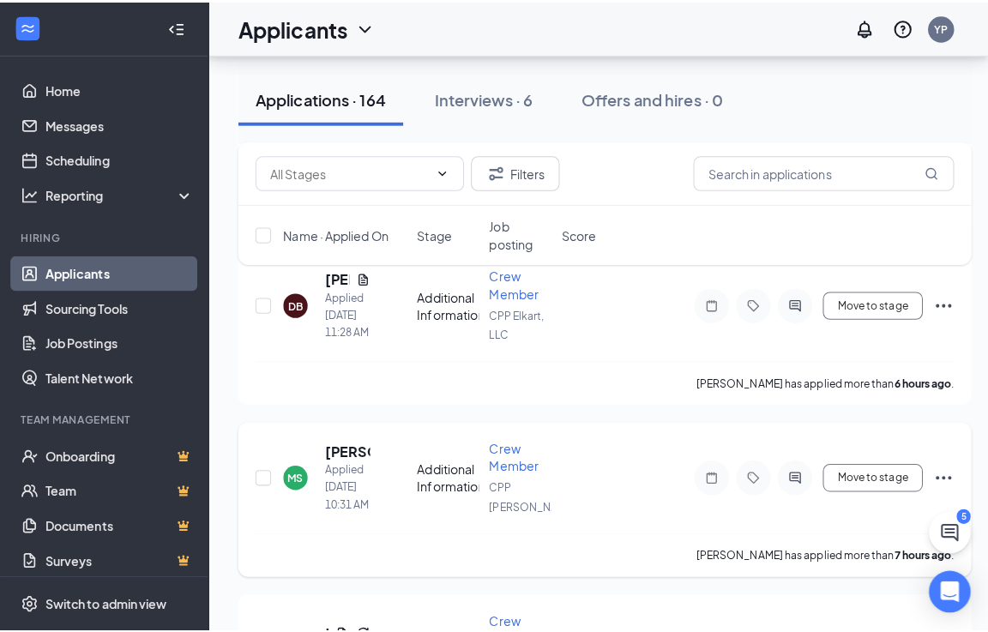
scroll to position [429, 0]
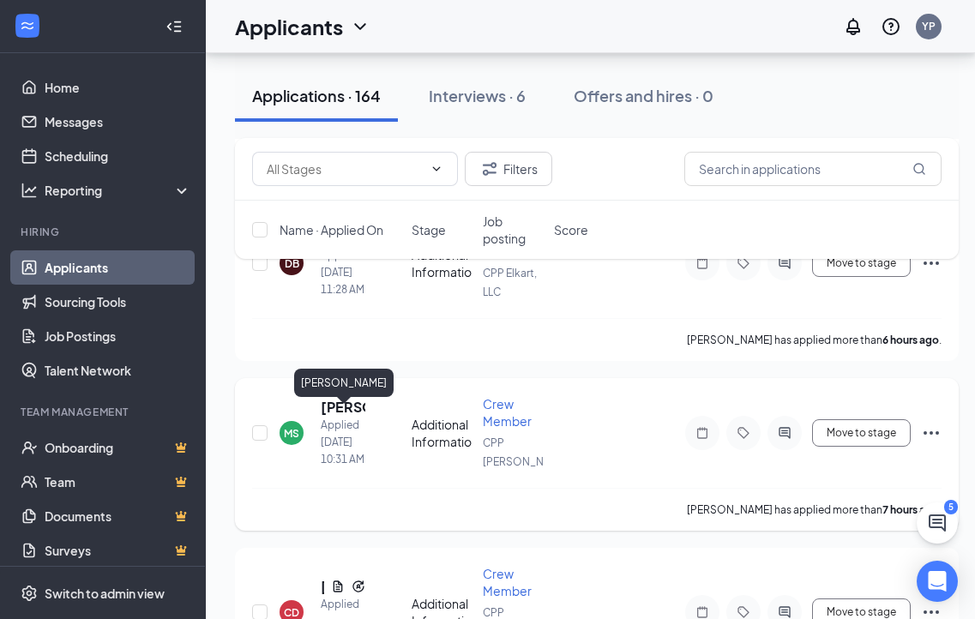
click at [335, 414] on h5 "[PERSON_NAME]" at bounding box center [343, 407] width 45 height 19
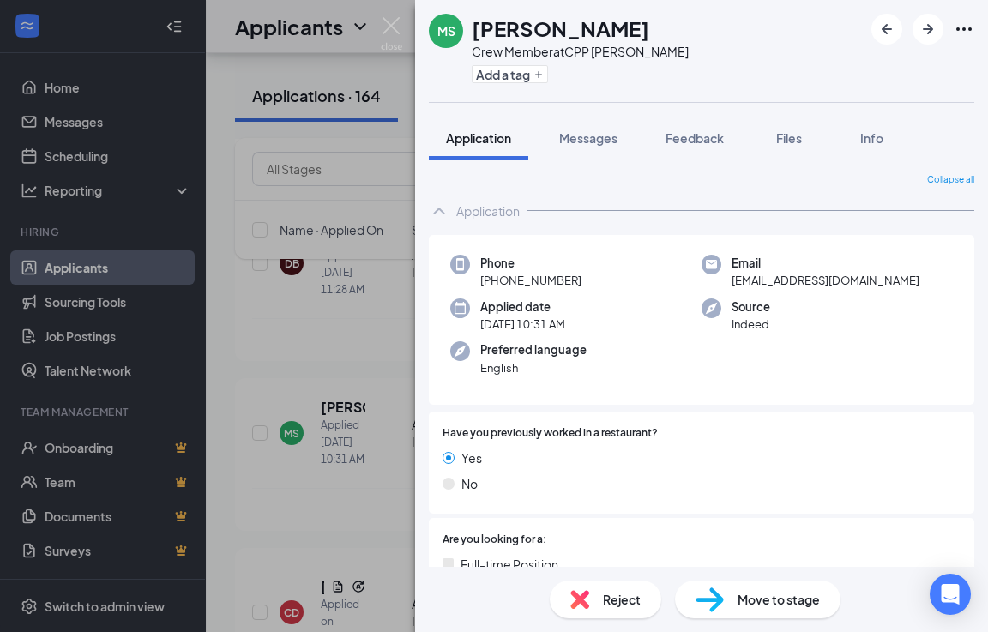
click at [393, 11] on div "MS Marissa Stephens Crew Member at CPP Laporte Add a tag Application Messages F…" at bounding box center [494, 316] width 988 height 632
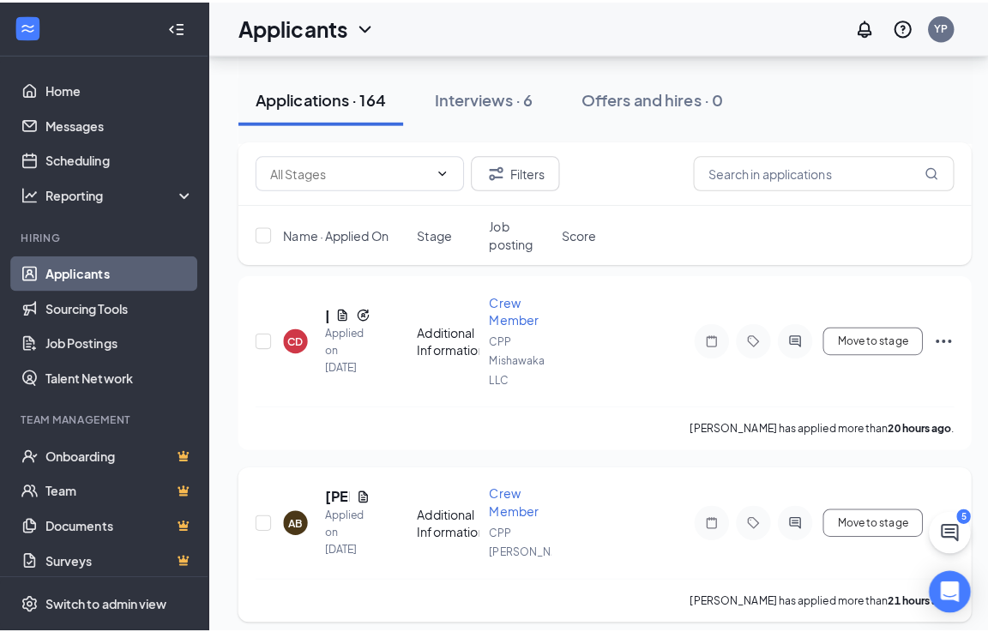
scroll to position [772, 0]
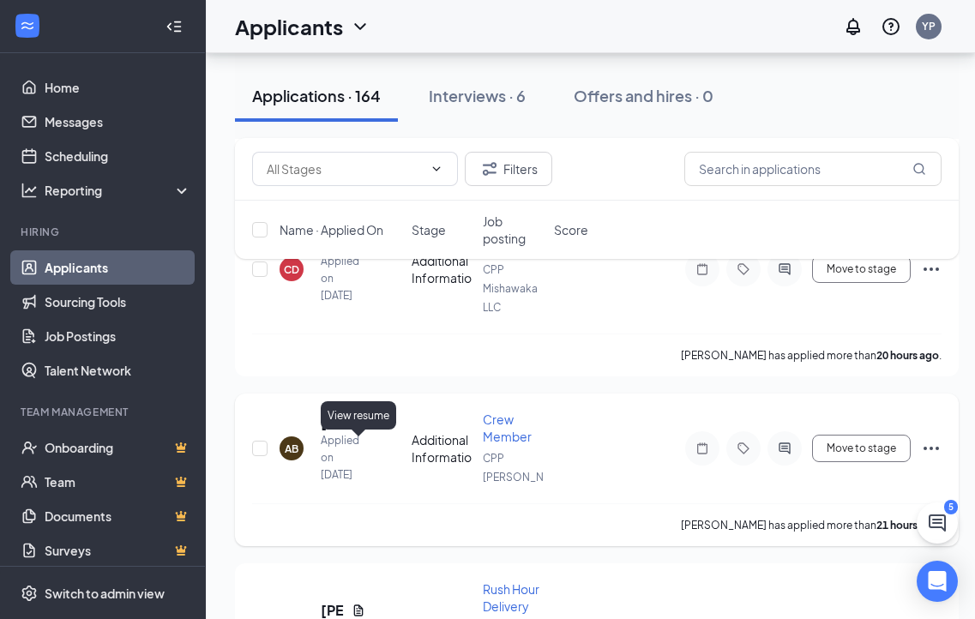
click at [357, 430] on icon "Document" at bounding box center [359, 423] width 14 height 14
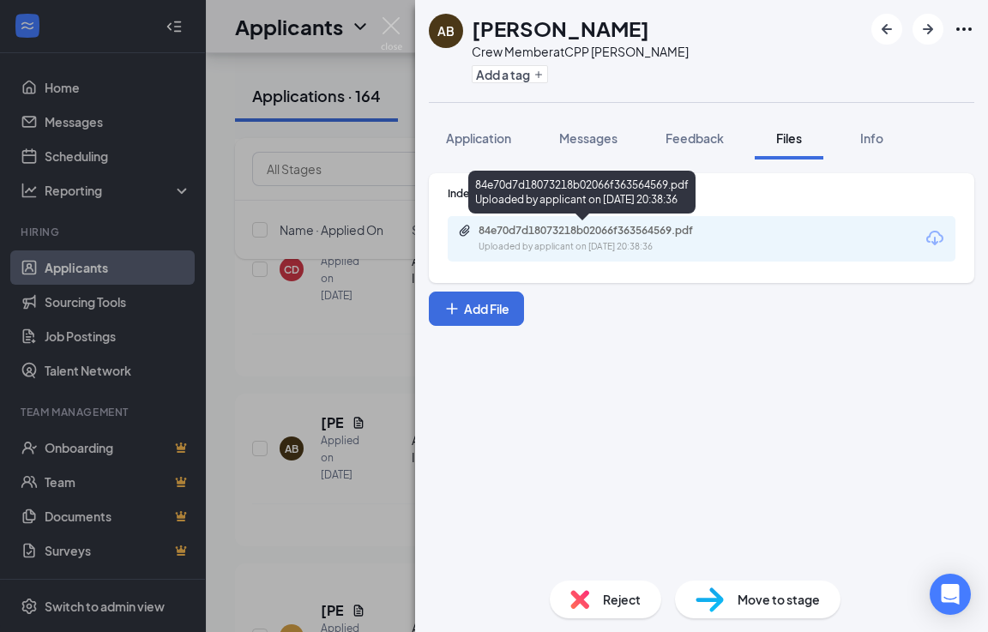
click at [677, 237] on div "84e70d7d18073218b02066f363564569.pdf" at bounding box center [598, 231] width 240 height 14
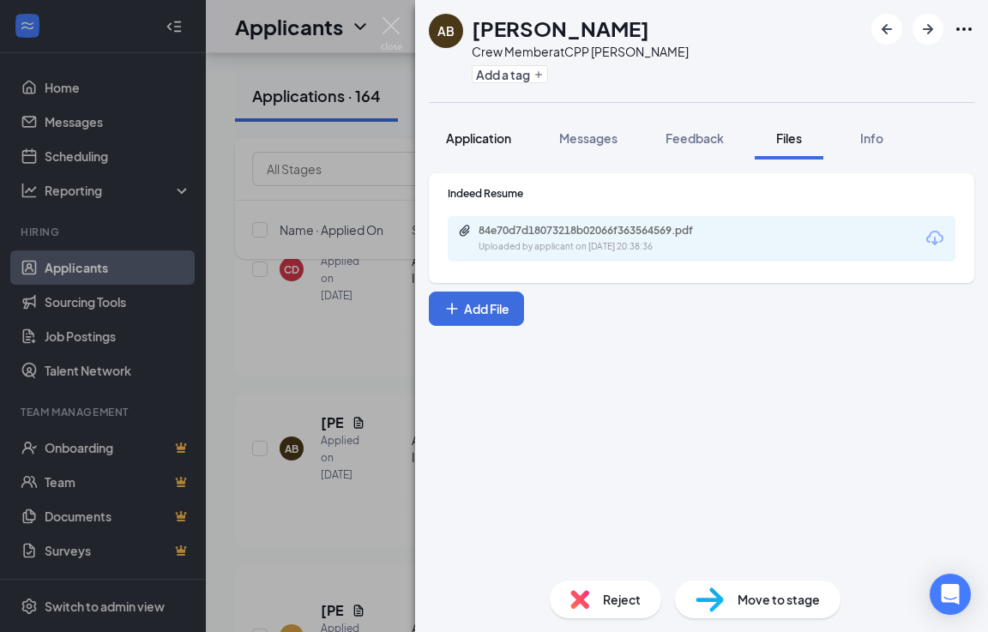
click at [467, 136] on span "Application" at bounding box center [478, 137] width 65 height 15
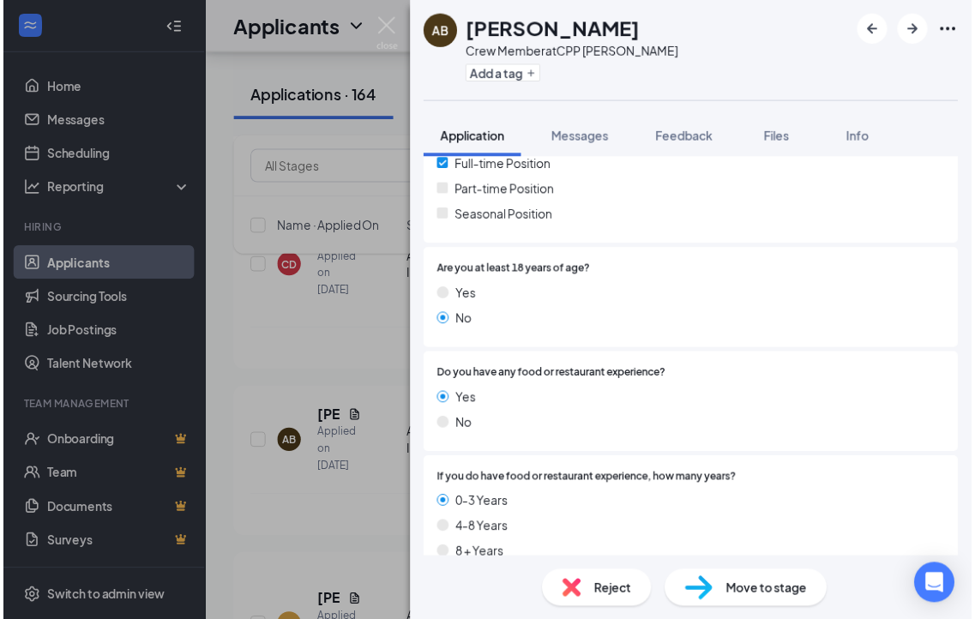
scroll to position [429, 0]
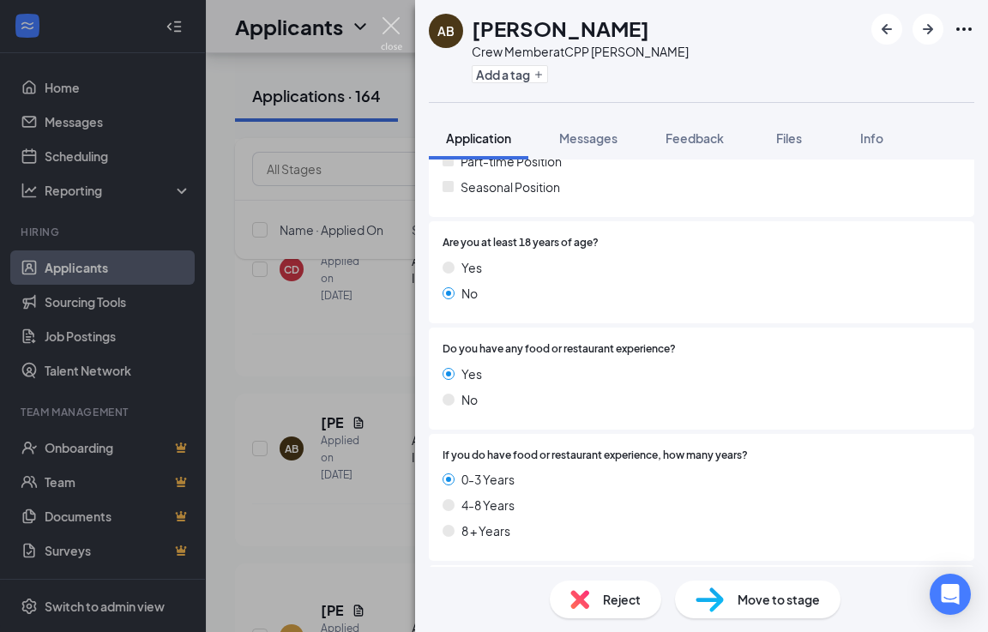
click at [382, 27] on img at bounding box center [391, 33] width 21 height 33
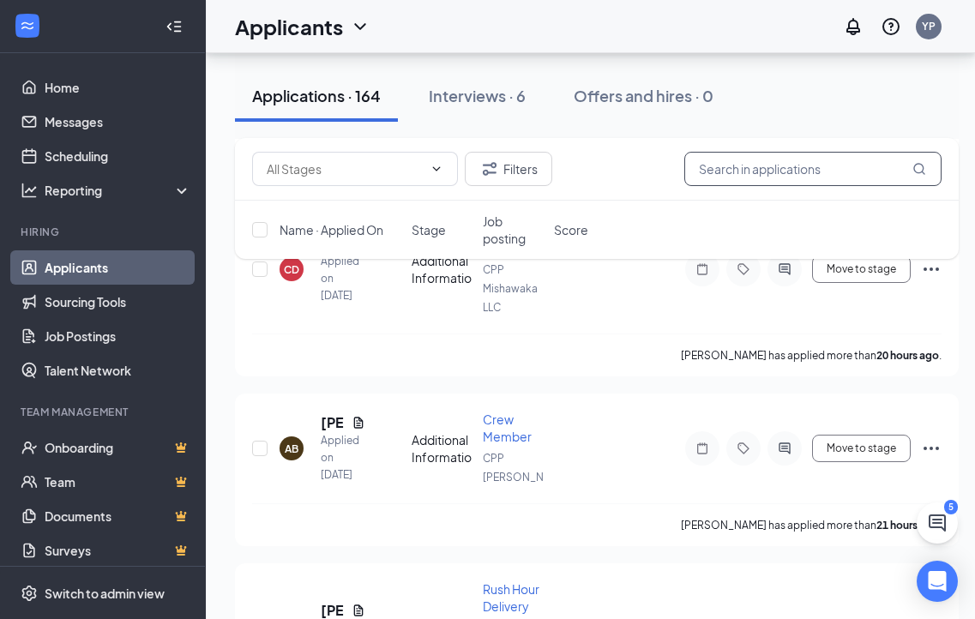
click at [821, 177] on input "text" at bounding box center [812, 169] width 257 height 34
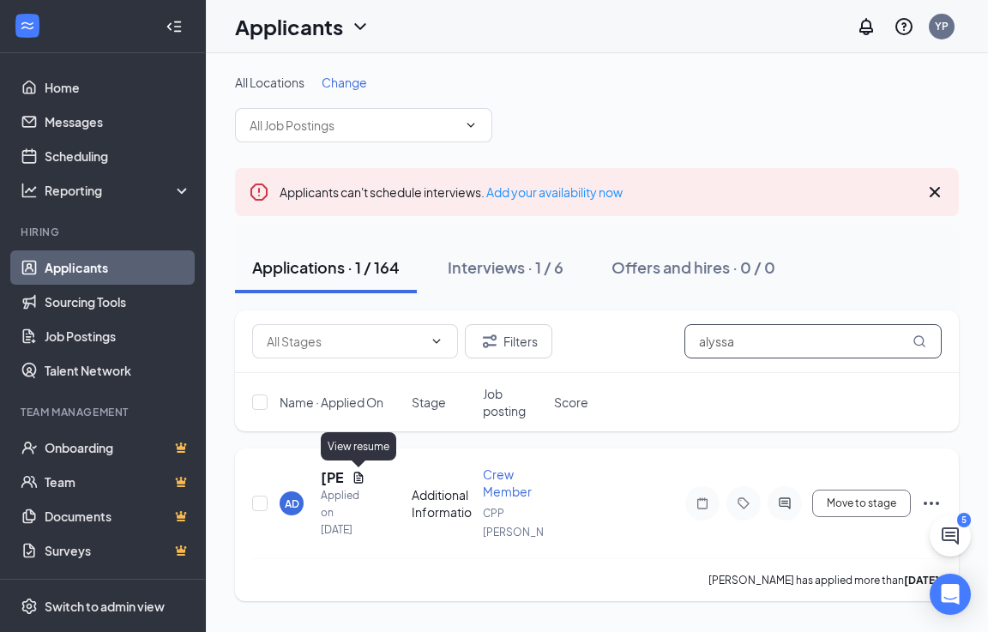
type input "alyssa"
click at [358, 478] on icon "Document" at bounding box center [358, 477] width 9 height 11
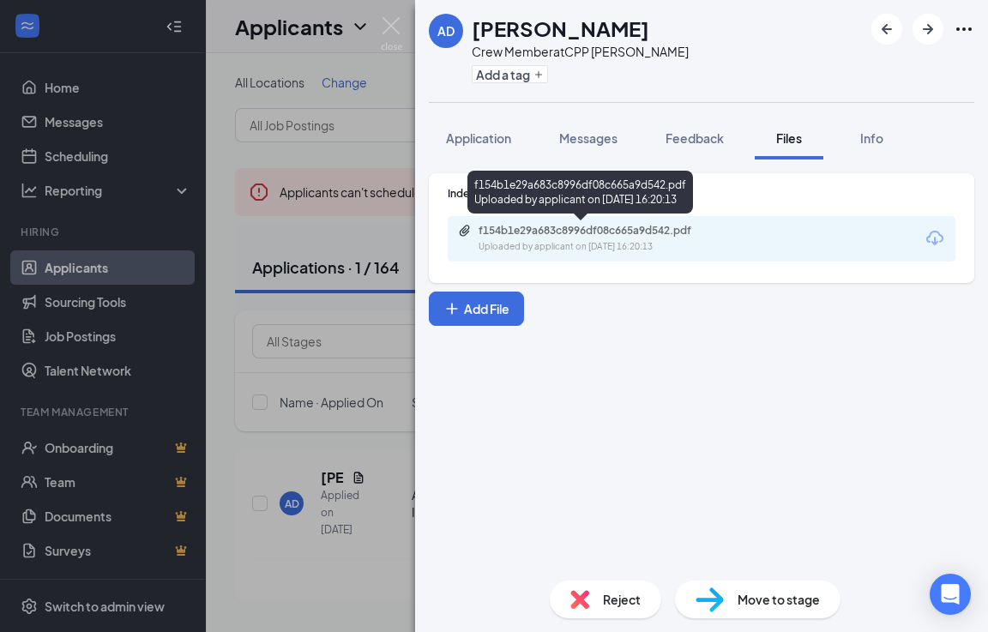
click at [650, 239] on div "f154b1e29a683c8996df08c665a9d542.pdf Uploaded by applicant on [DATE] 16:20:13" at bounding box center [597, 239] width 278 height 30
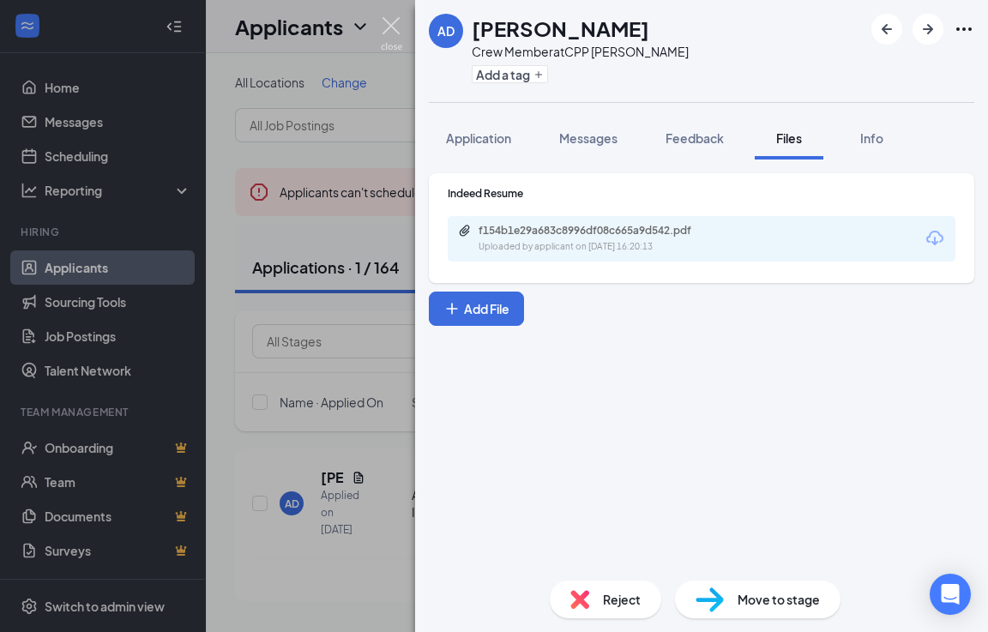
click at [395, 27] on img at bounding box center [391, 33] width 21 height 33
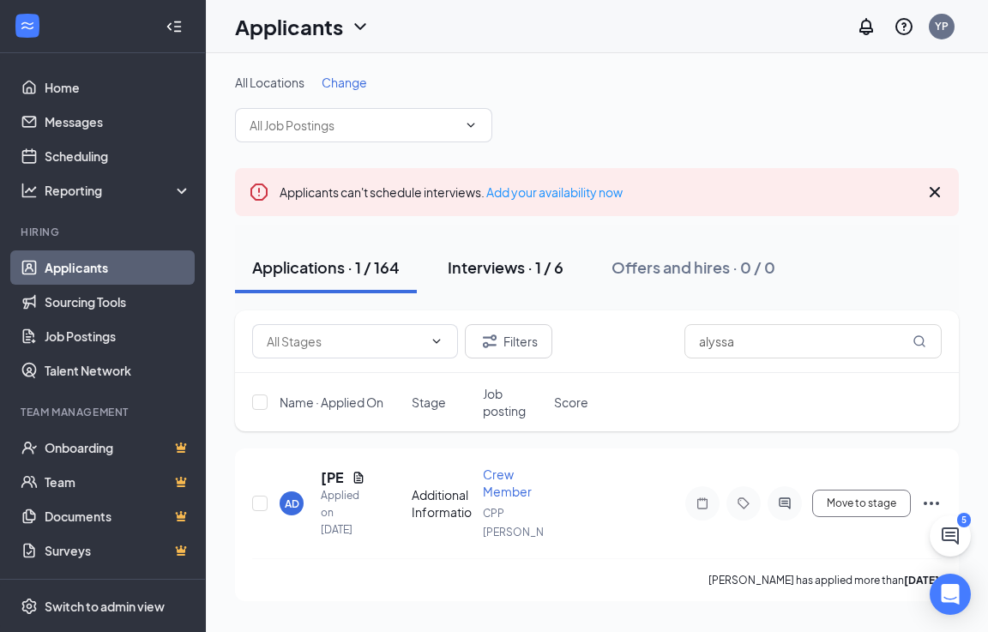
click at [515, 260] on div "Interviews · 1 / 6" at bounding box center [506, 266] width 116 height 21
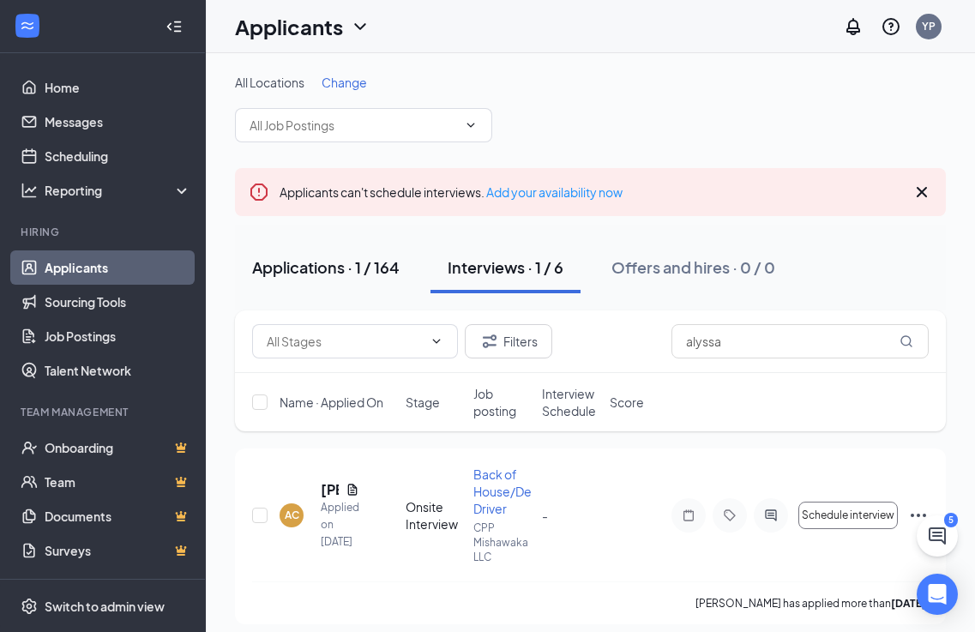
click at [353, 271] on div "Applications · 1 / 164" at bounding box center [325, 266] width 147 height 21
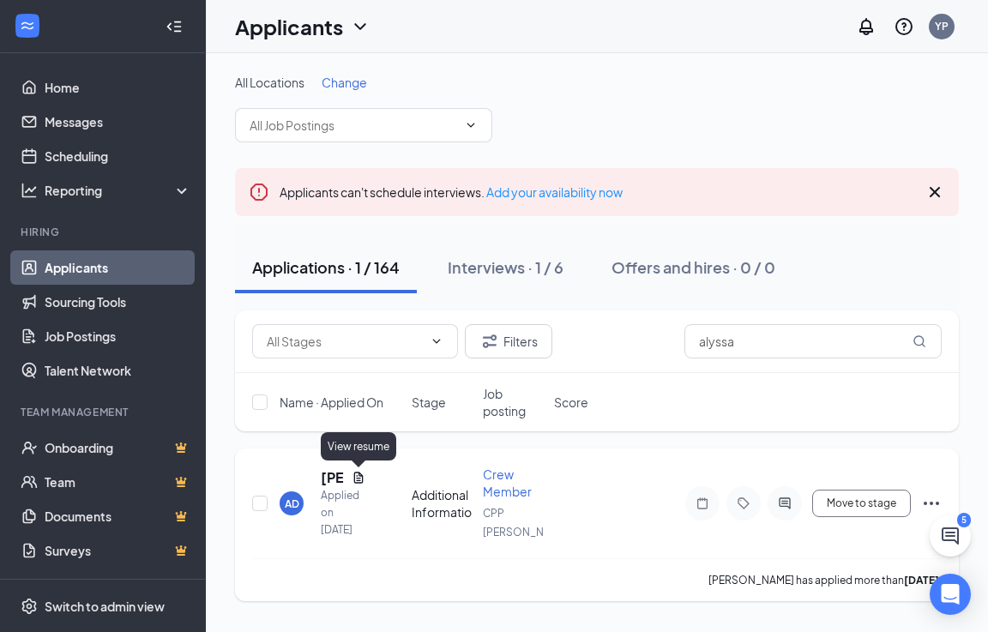
click at [360, 478] on icon "Document" at bounding box center [358, 477] width 9 height 11
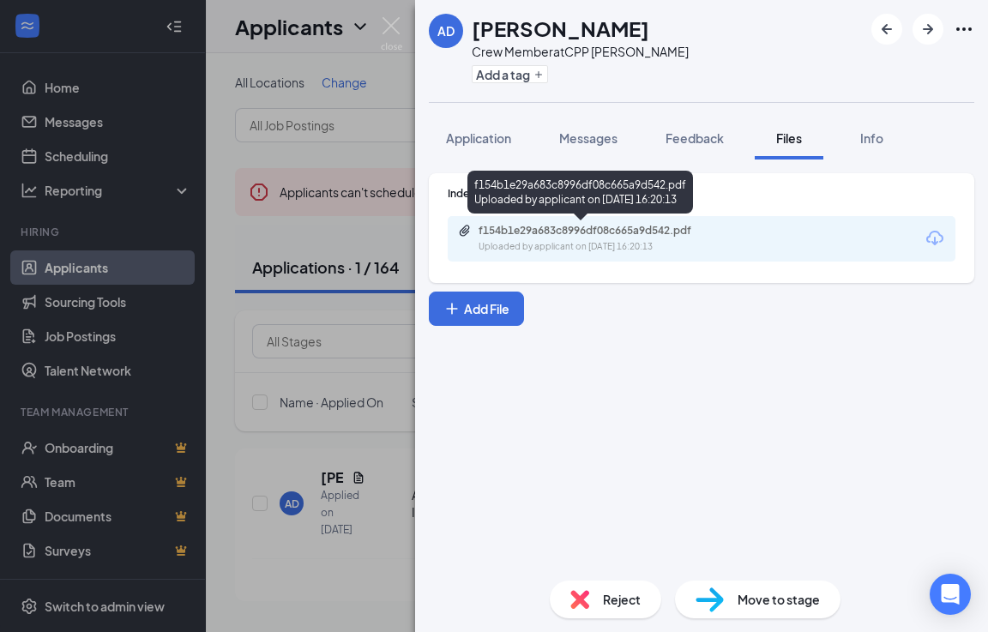
click at [593, 238] on div "f154b1e29a683c8996df08c665a9d542.pdf Uploaded by applicant on [DATE] 16:20:13" at bounding box center [597, 239] width 278 height 30
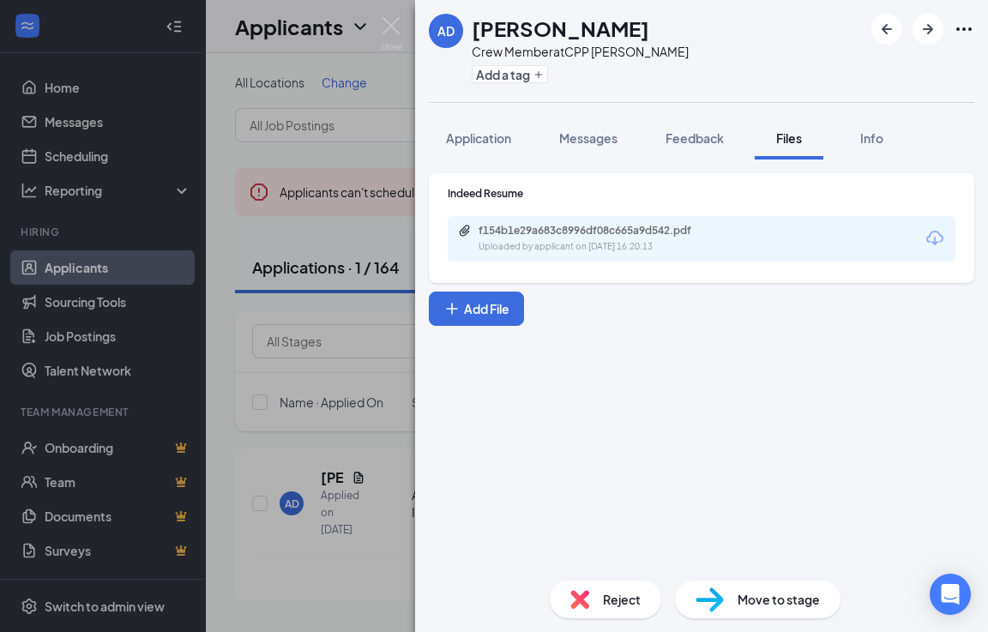
click at [394, 15] on div "AD Alyssa Daniels Crew Member at CPP Laporte Add a tag Application Messages Fee…" at bounding box center [494, 316] width 988 height 632
